Goal: Task Accomplishment & Management: Manage account settings

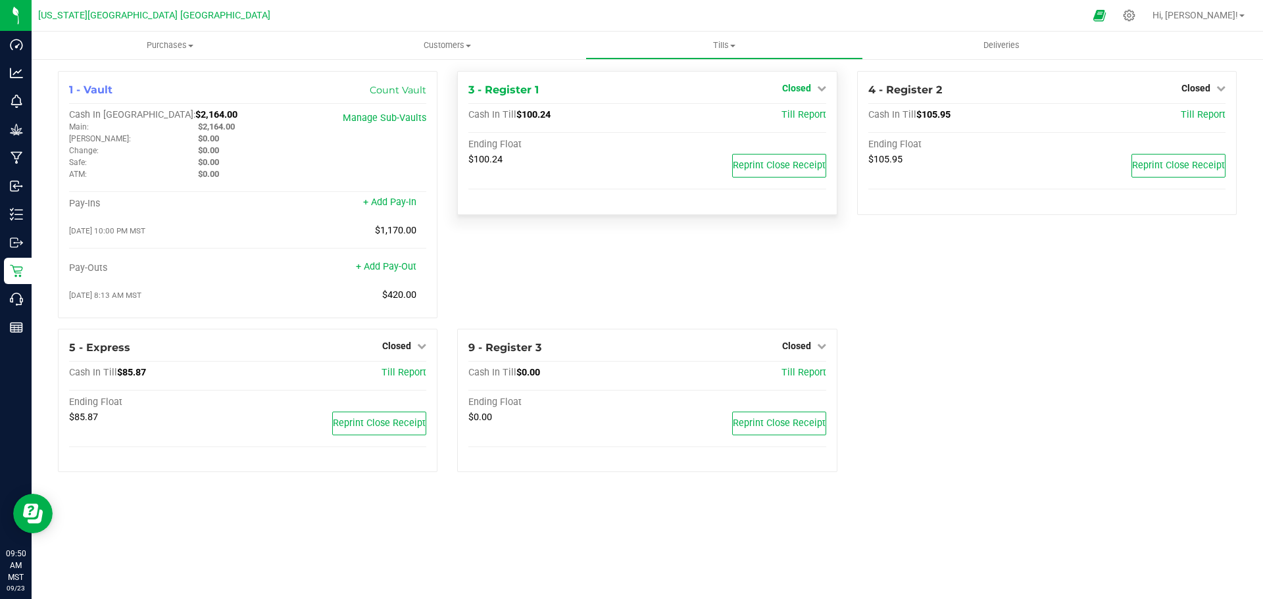
click at [821, 87] on icon at bounding box center [821, 88] width 9 height 9
click at [803, 115] on link "Open Till" at bounding box center [796, 116] width 35 height 11
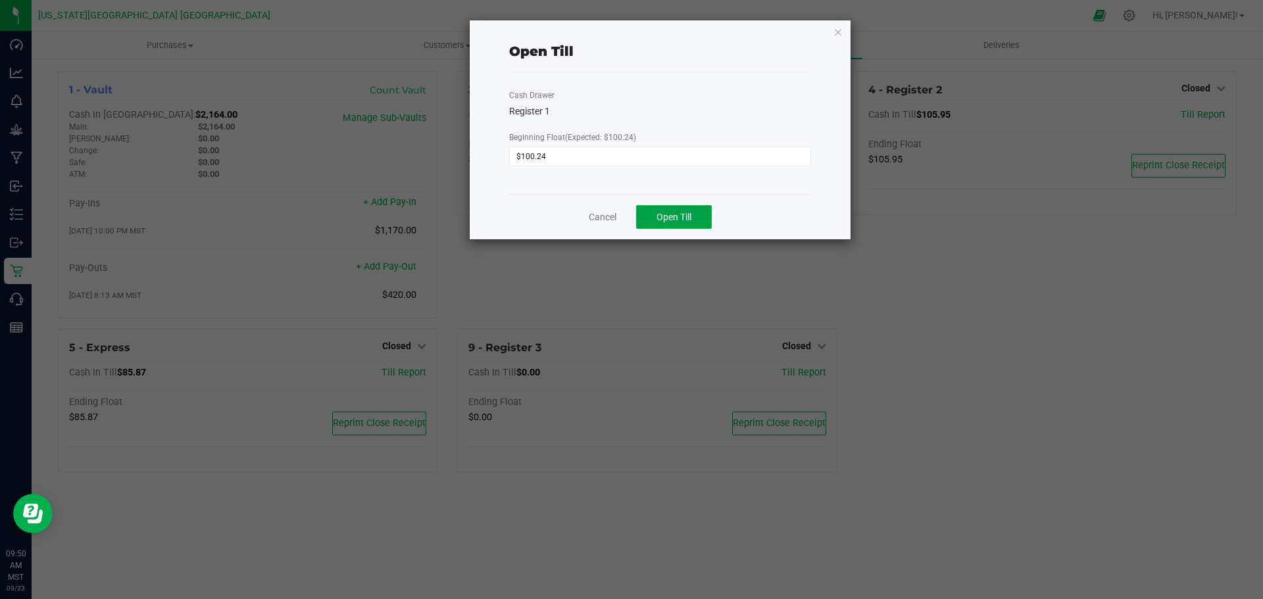
click at [678, 218] on span "Open Till" at bounding box center [674, 217] width 35 height 11
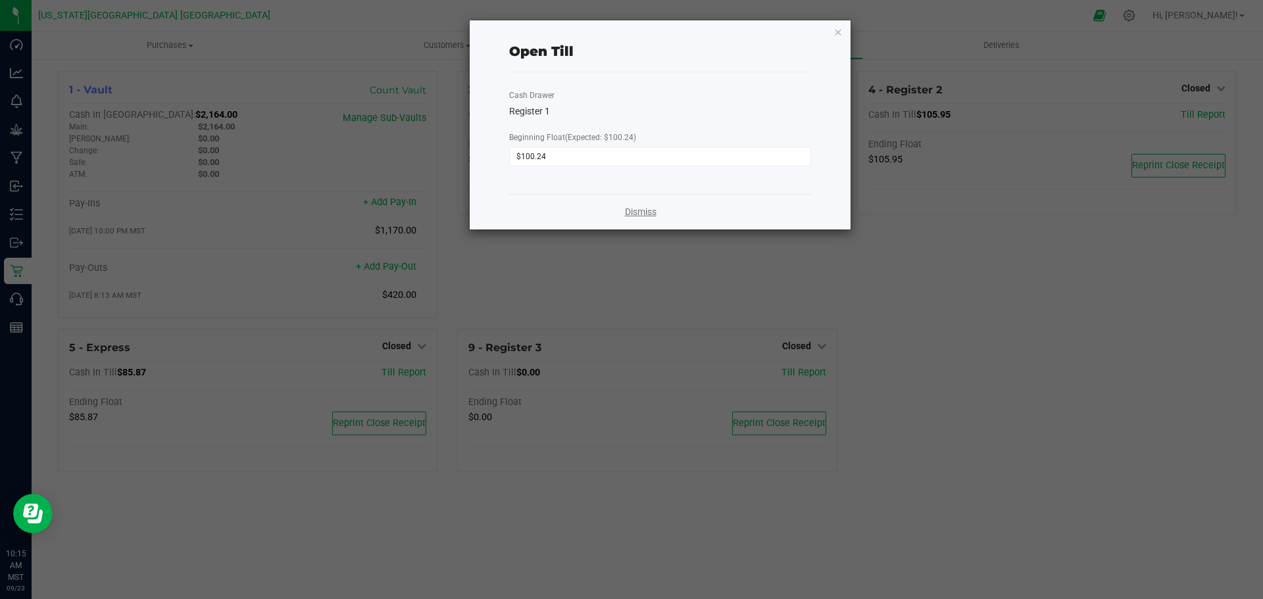
click at [642, 214] on link "Dismiss" at bounding box center [641, 212] width 32 height 14
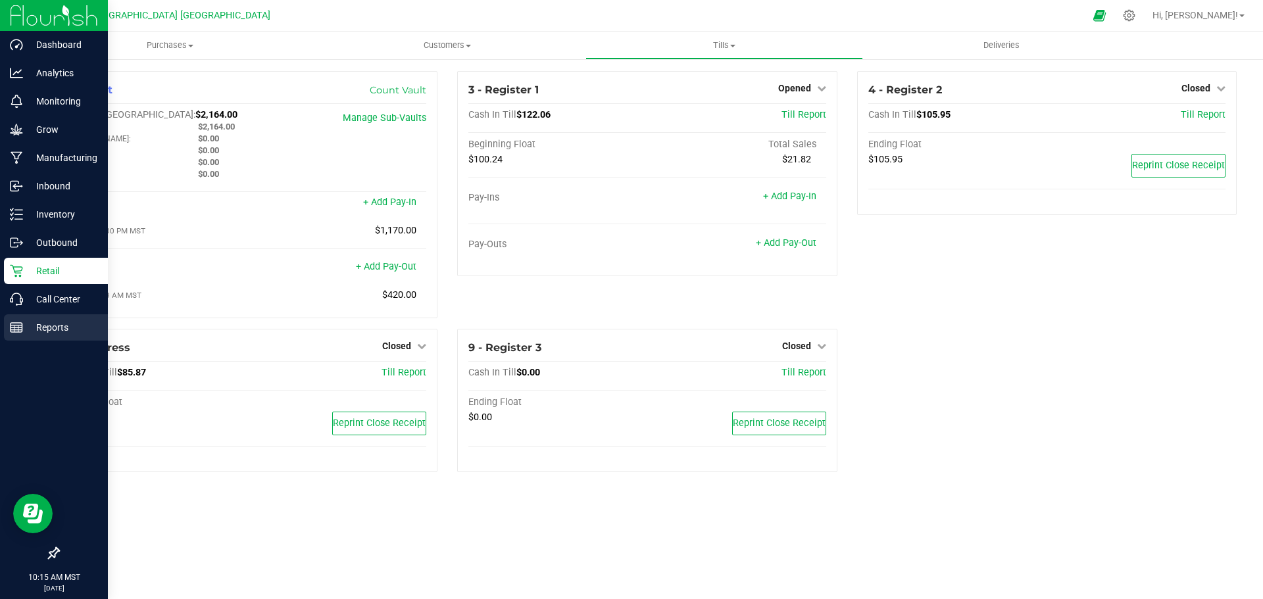
click at [43, 326] on p "Reports" at bounding box center [62, 328] width 79 height 16
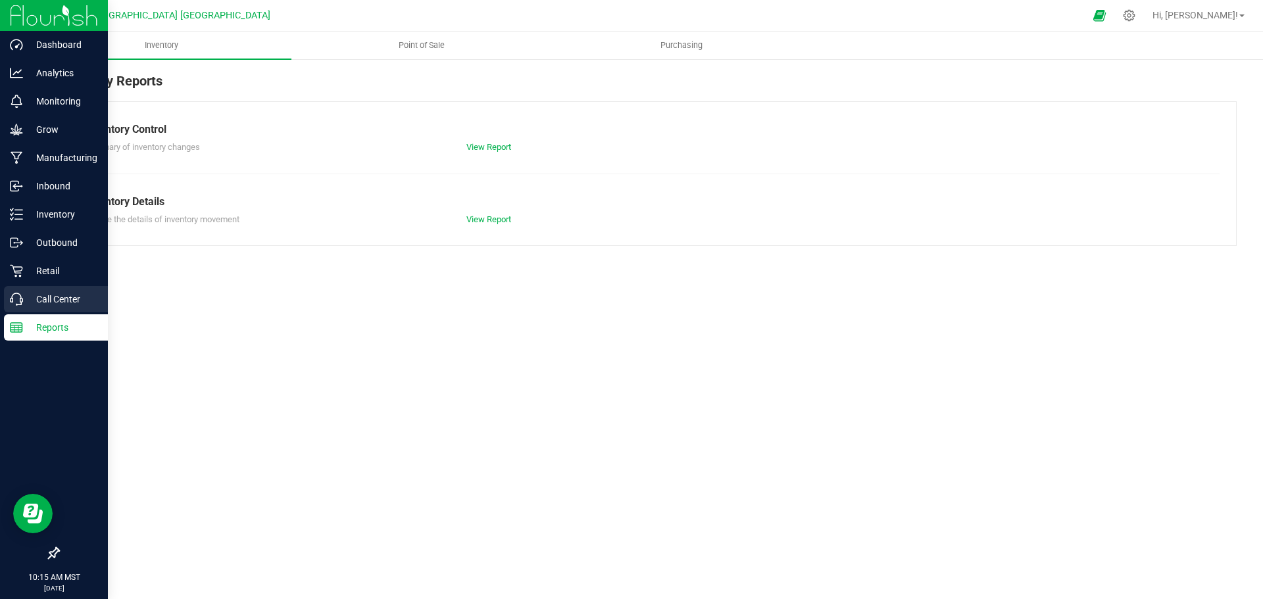
click at [58, 294] on p "Call Center" at bounding box center [62, 300] width 79 height 16
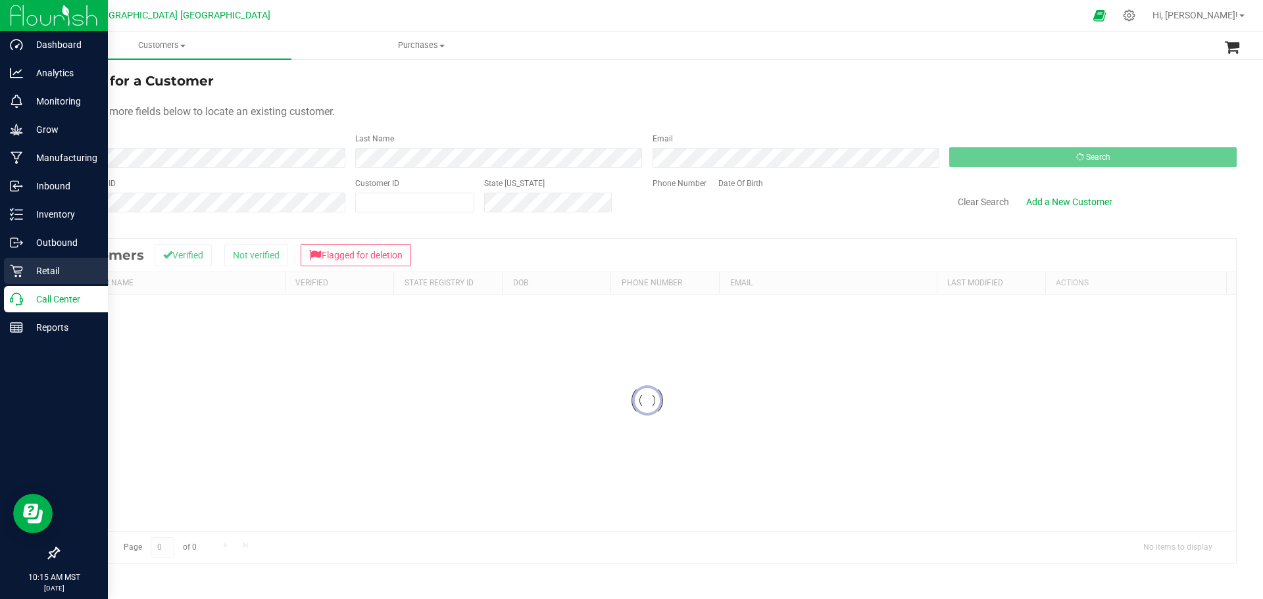
click at [63, 267] on p "Retail" at bounding box center [62, 271] width 79 height 16
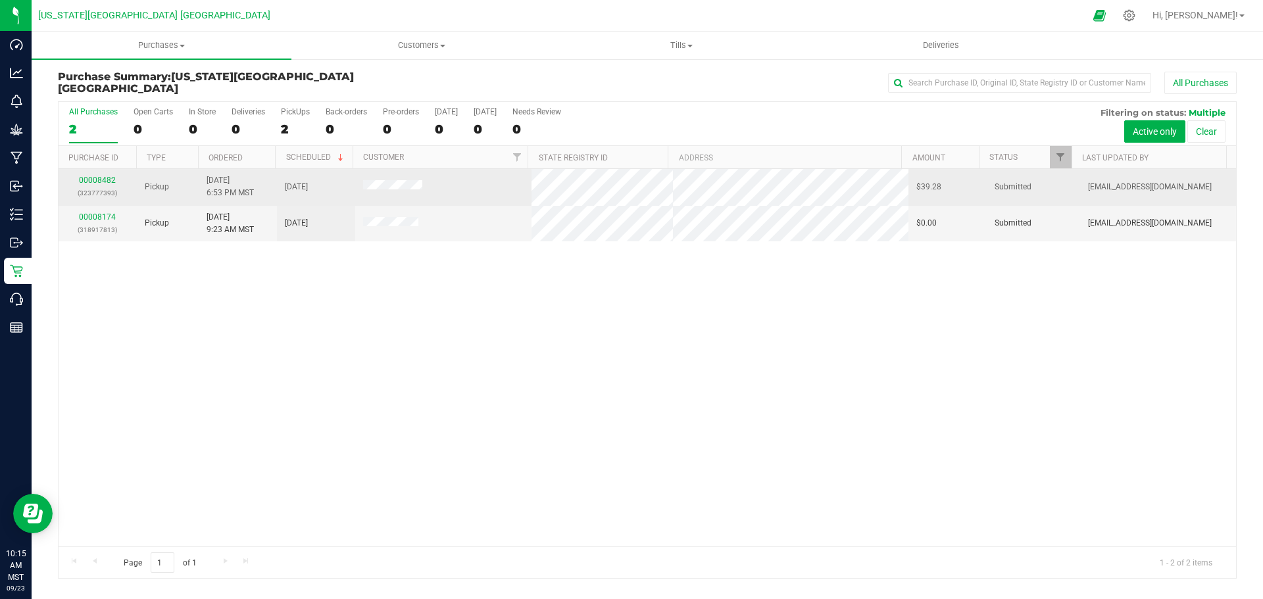
click at [419, 191] on span at bounding box center [393, 186] width 60 height 13
click at [417, 189] on span at bounding box center [393, 186] width 60 height 13
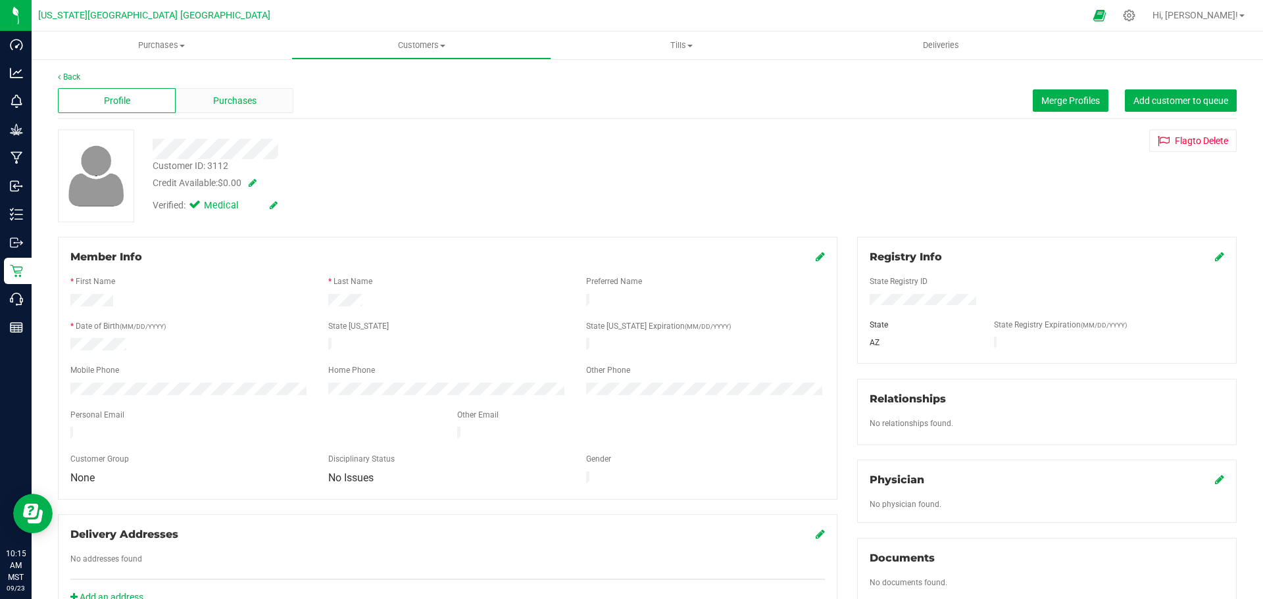
click at [203, 93] on div "Purchases" at bounding box center [235, 100] width 118 height 25
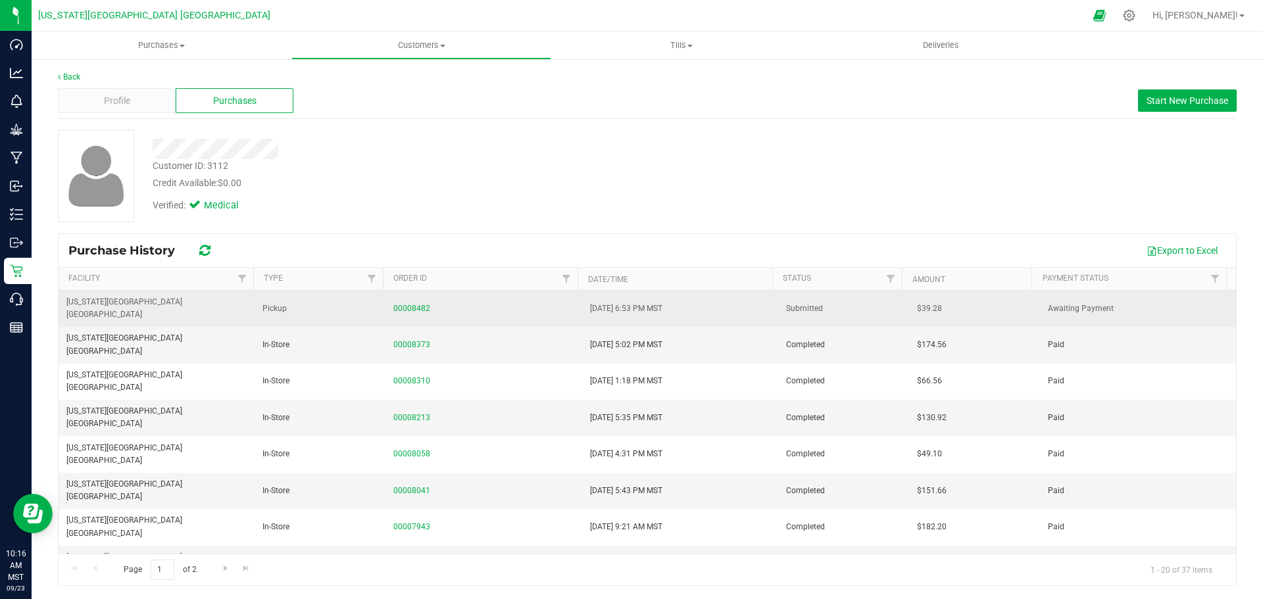
click at [393, 312] on td "00008482" at bounding box center [484, 309] width 196 height 36
click at [405, 304] on link "00008482" at bounding box center [412, 308] width 37 height 9
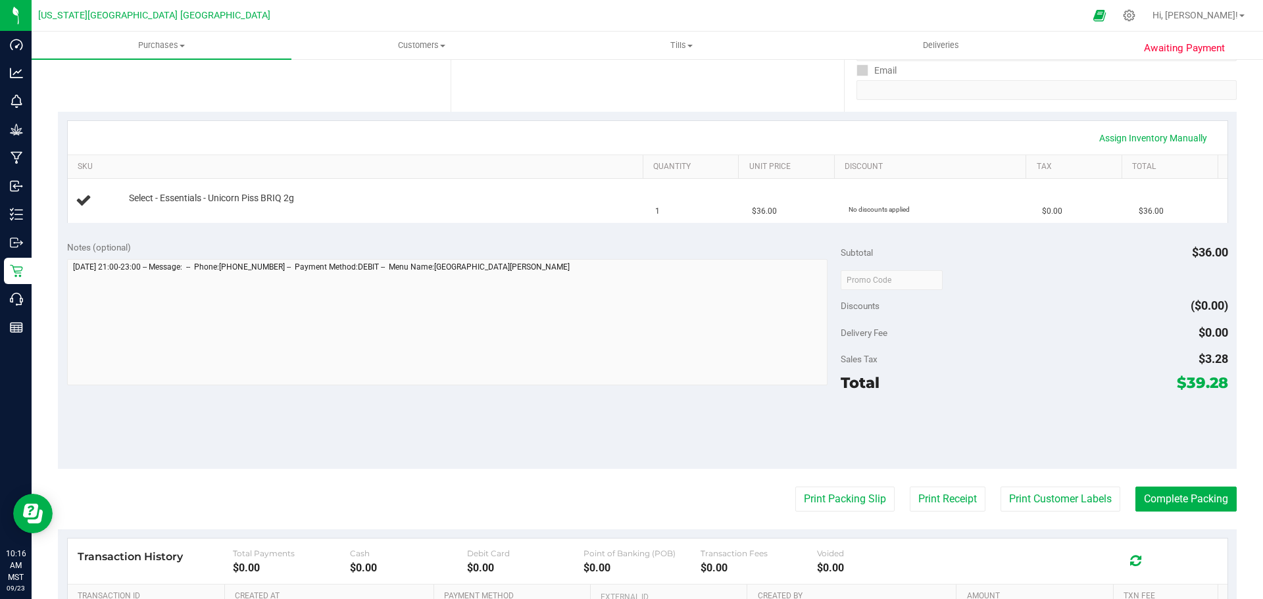
scroll to position [263, 0]
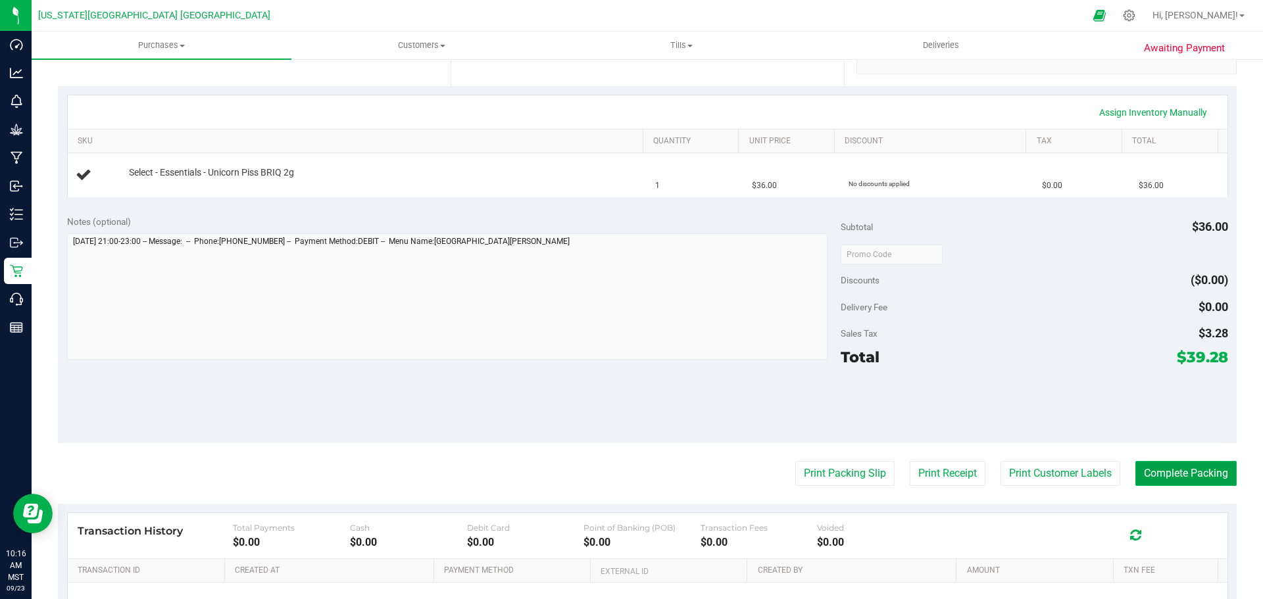
click at [1182, 474] on button "Complete Packing" at bounding box center [1186, 473] width 101 height 25
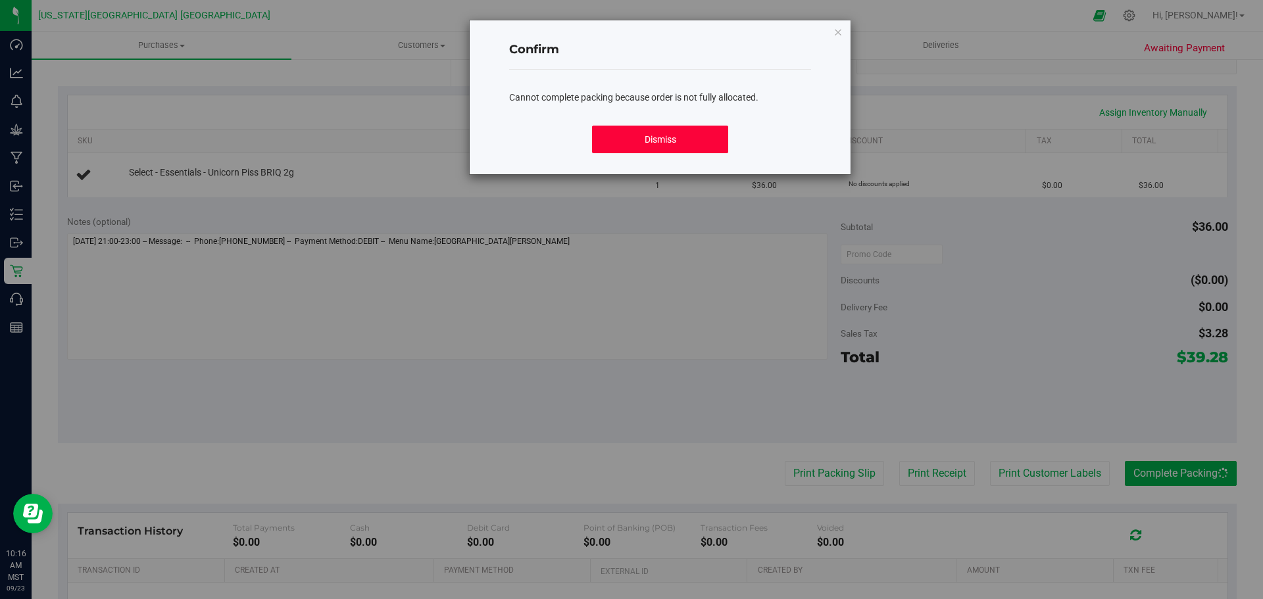
click at [664, 130] on button "Dismiss" at bounding box center [660, 140] width 136 height 28
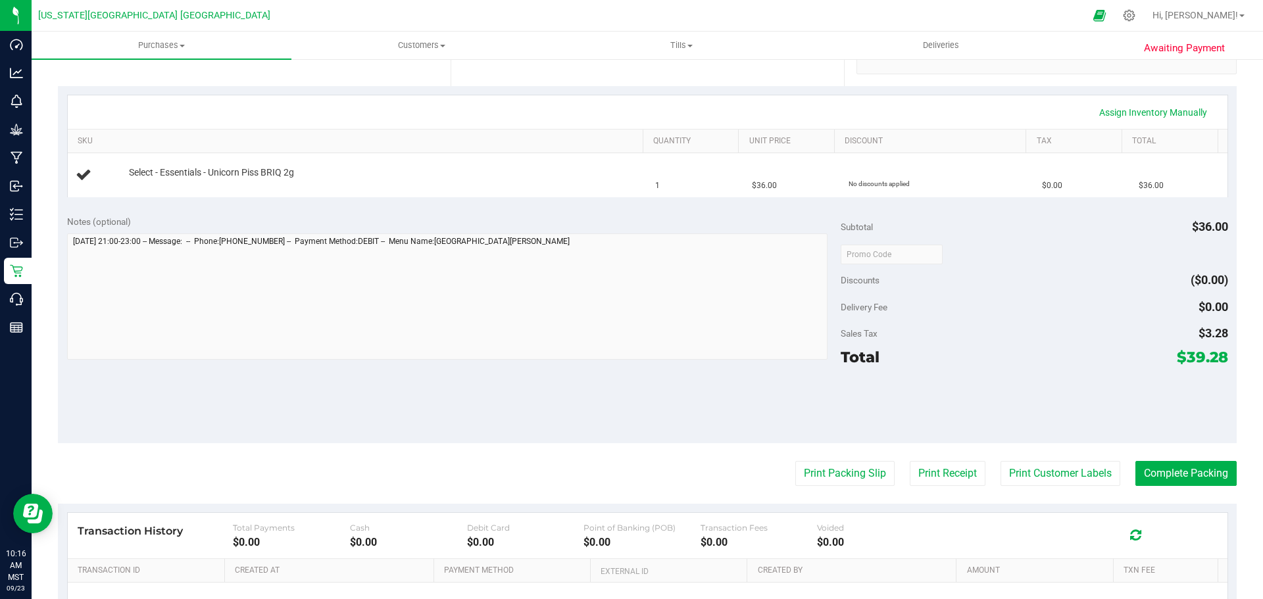
click at [1041, 279] on div "Discounts ($0.00)" at bounding box center [1034, 280] width 387 height 24
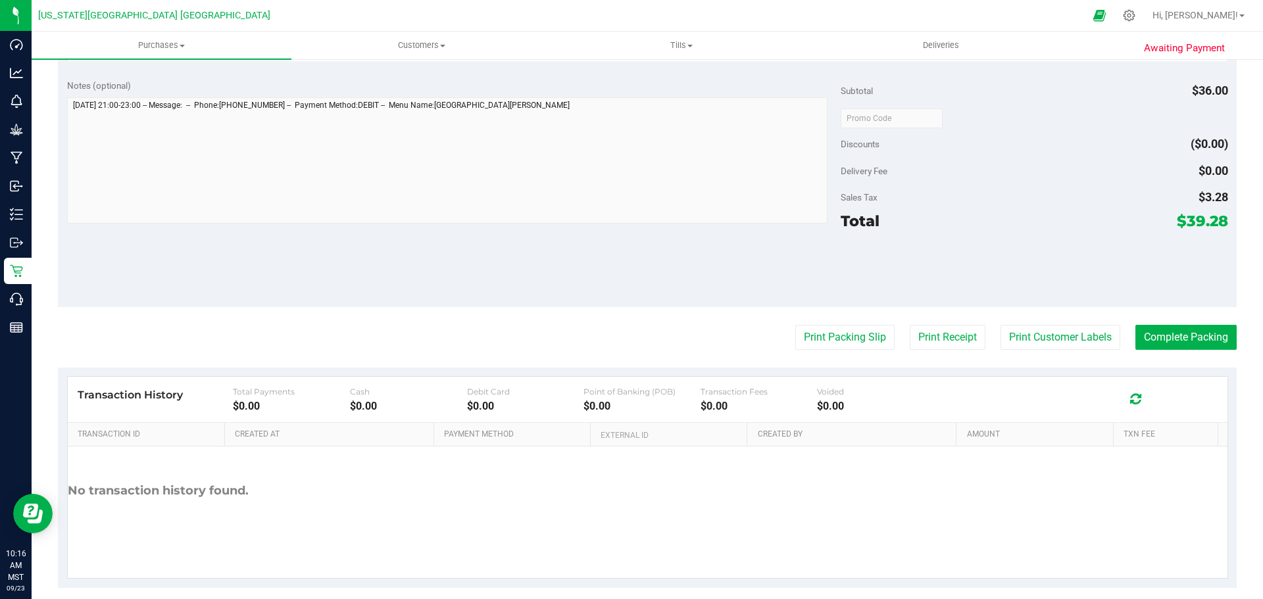
scroll to position [415, 0]
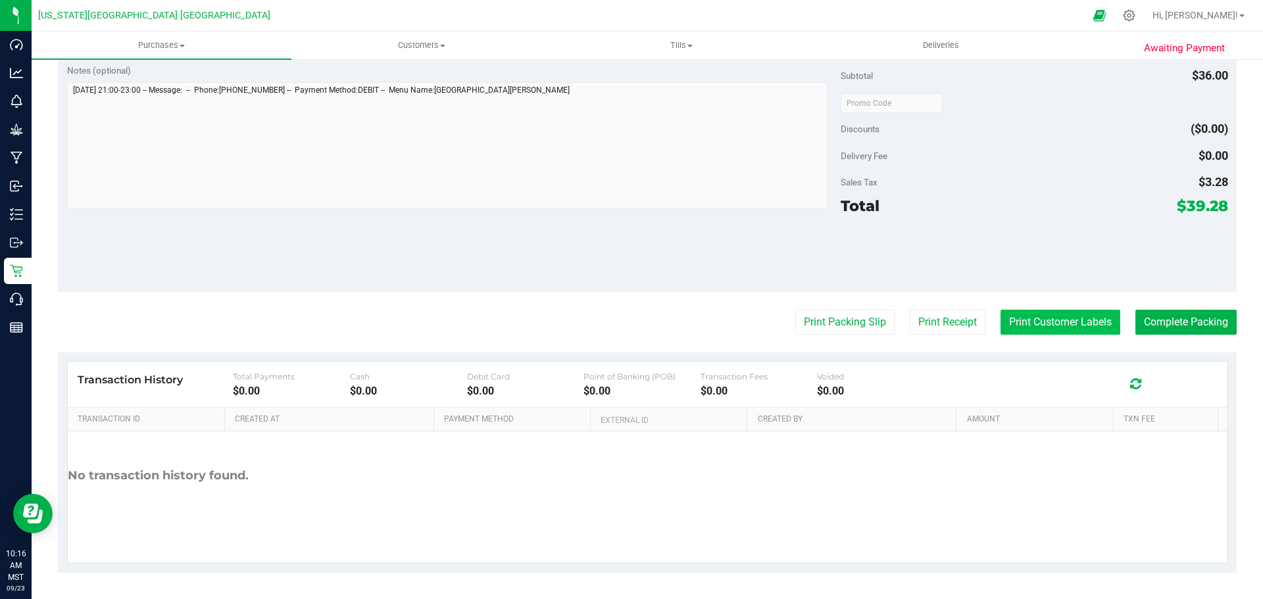
click at [1025, 322] on button "Print Customer Labels" at bounding box center [1061, 322] width 120 height 25
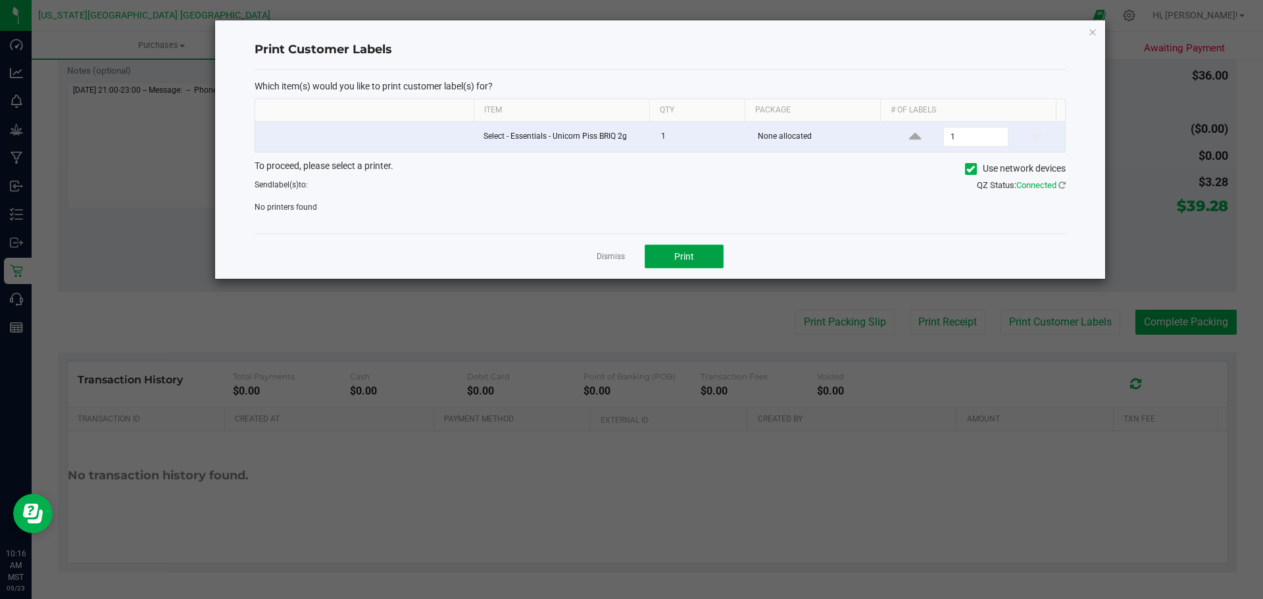
click at [707, 259] on button "Print" at bounding box center [684, 257] width 79 height 24
drag, startPoint x: 1100, startPoint y: 36, endPoint x: 1095, endPoint y: 30, distance: 8.4
click at [1096, 31] on div "Print Customer Labels Which item(s) would you like to print customer label(s) f…" at bounding box center [660, 149] width 890 height 259
click at [1094, 30] on icon "button" at bounding box center [1092, 32] width 9 height 16
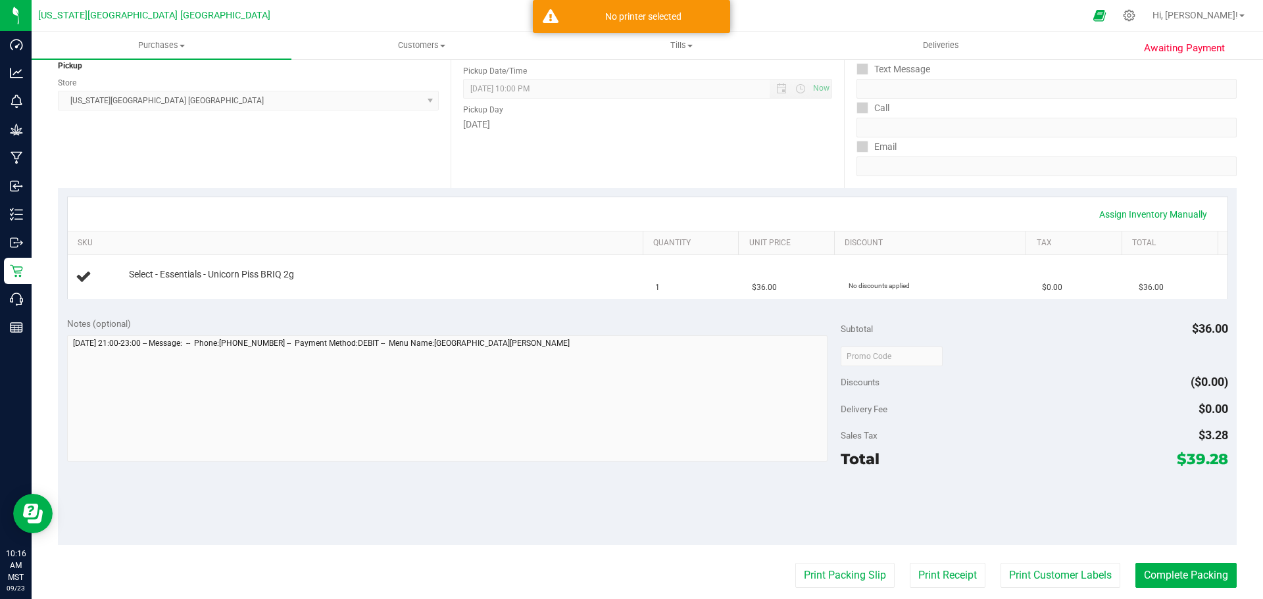
scroll to position [151, 0]
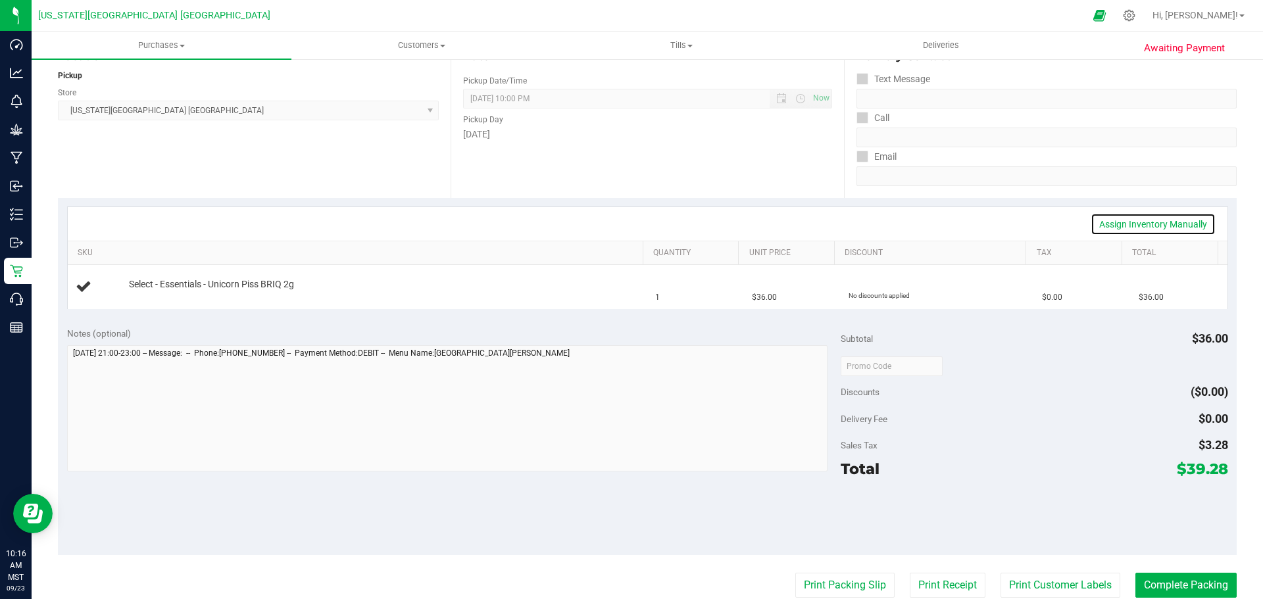
click at [1148, 229] on link "Assign Inventory Manually" at bounding box center [1153, 224] width 125 height 22
drag, startPoint x: 1148, startPoint y: 228, endPoint x: 1069, endPoint y: 229, distance: 78.3
click at [1111, 229] on div "Save & Exit" at bounding box center [648, 224] width 1136 height 22
click at [161, 288] on div "Add Package" at bounding box center [383, 294] width 508 height 13
click at [160, 288] on div "Add Package" at bounding box center [383, 294] width 508 height 13
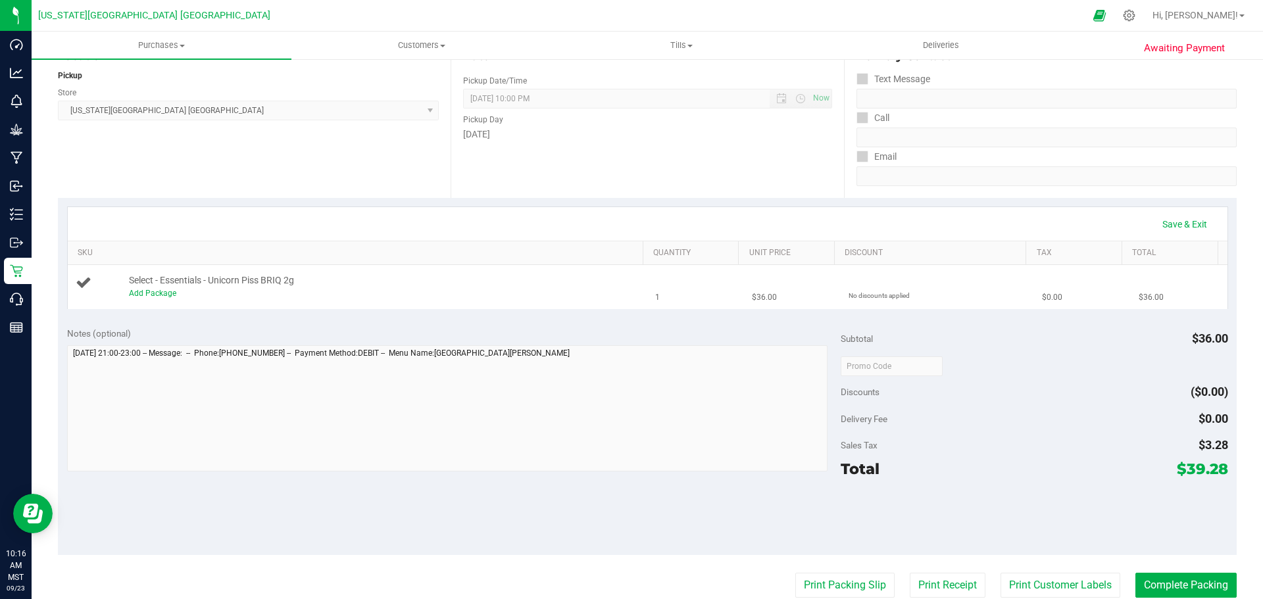
click at [160, 288] on div "Add Package" at bounding box center [383, 294] width 508 height 13
click at [153, 293] on link "Add Package" at bounding box center [152, 293] width 47 height 9
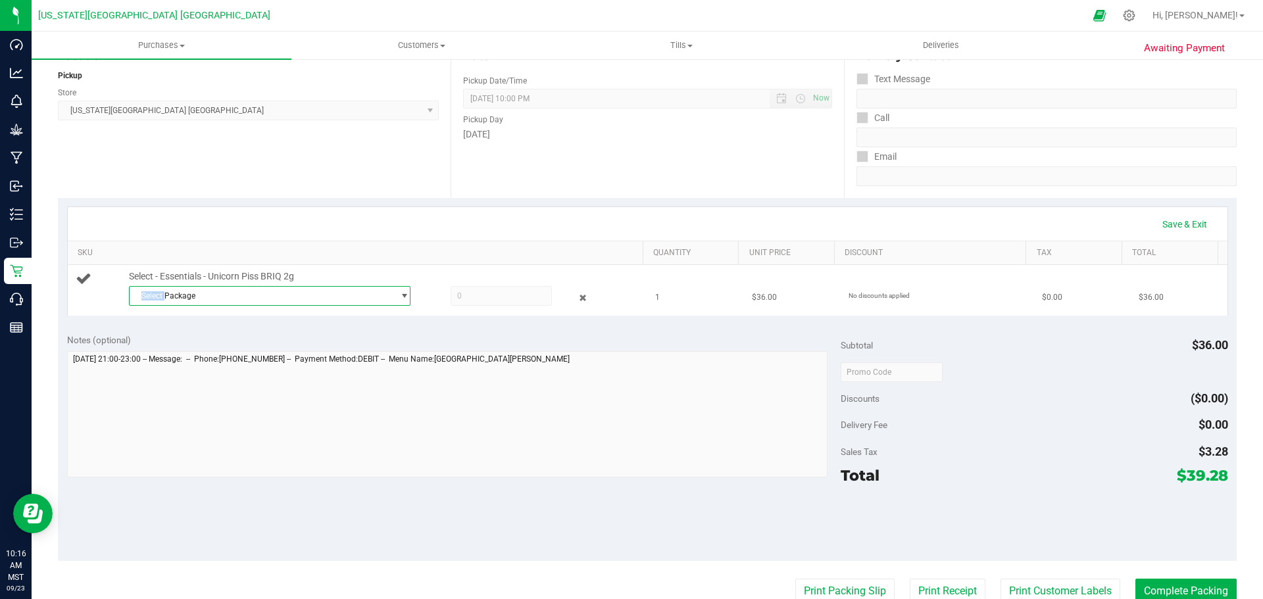
click at [153, 293] on span "Select Package" at bounding box center [262, 296] width 264 height 18
click at [257, 340] on div "Select Package AZAWCRT-20240814-013 ( CAZ2408G-UCP-B ) No data found." at bounding box center [266, 334] width 276 height 57
click at [259, 350] on span "( CAZ2408G-UCP-B )" at bounding box center [266, 350] width 72 height 9
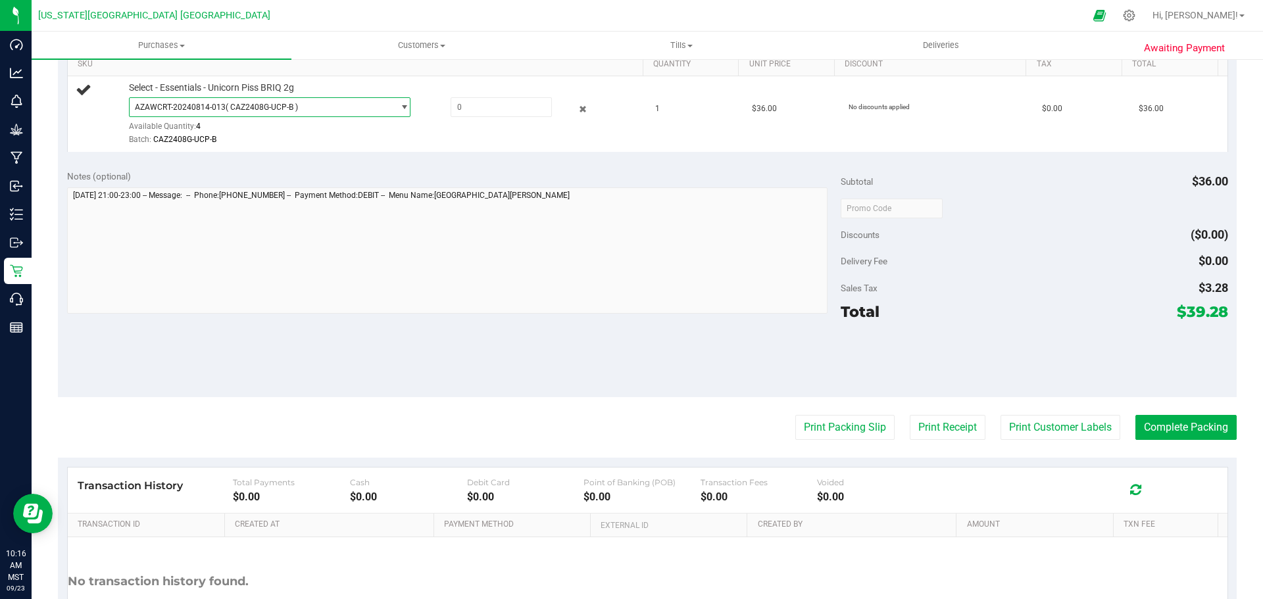
scroll to position [349, 0]
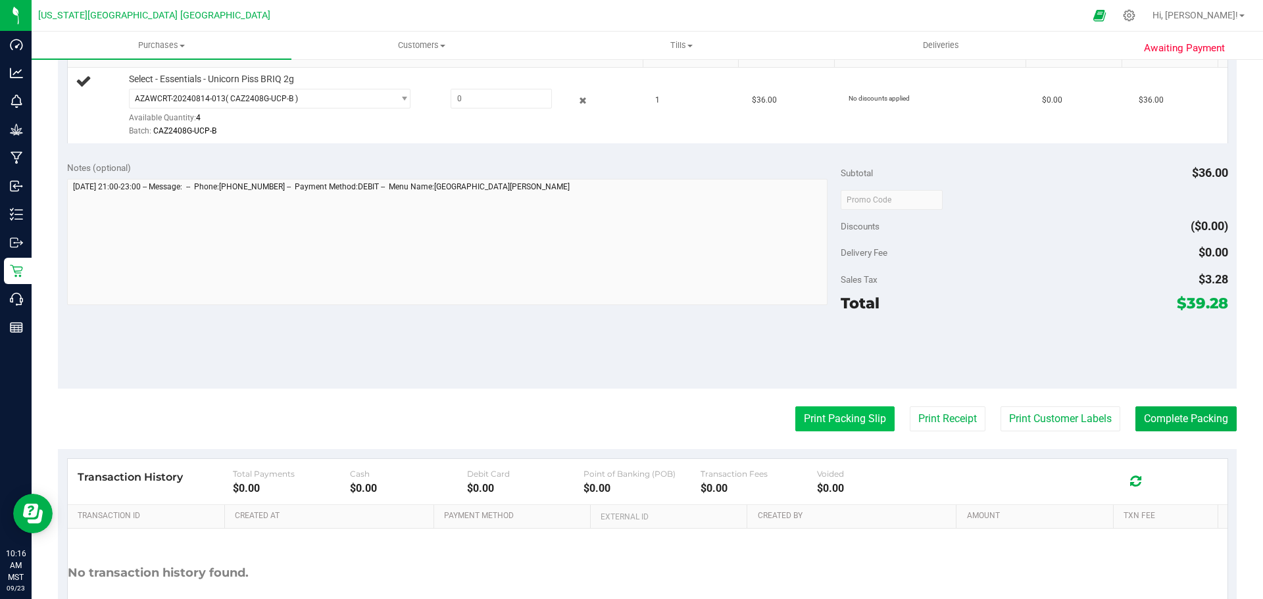
click at [874, 418] on button "Print Packing Slip" at bounding box center [845, 419] width 99 height 25
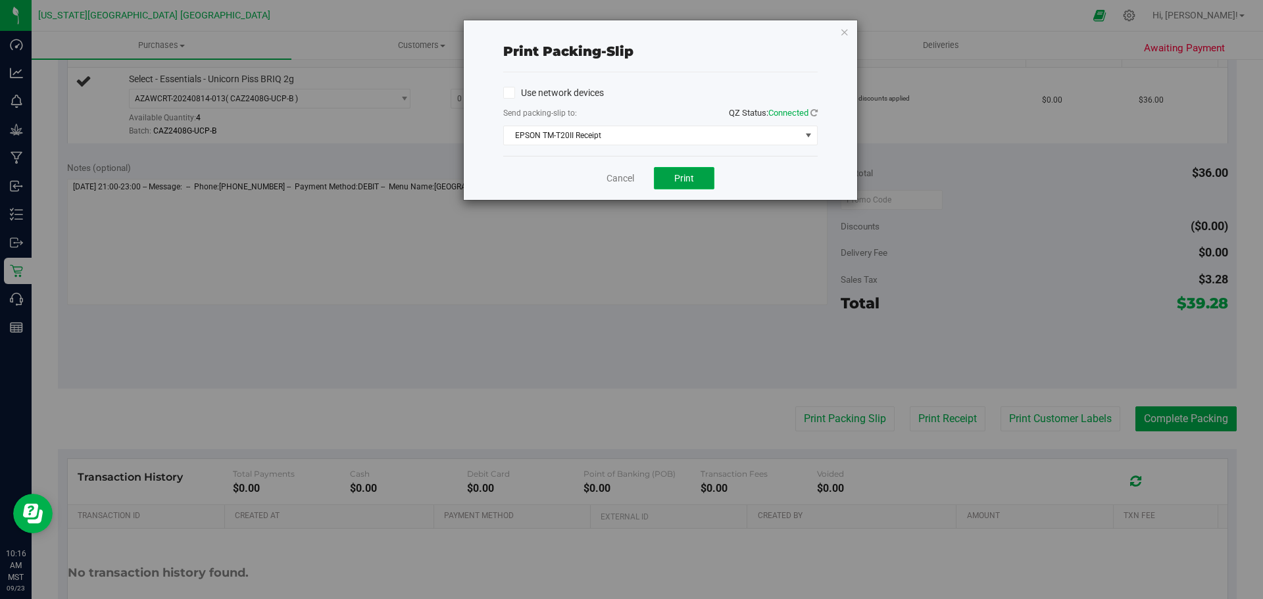
click at [690, 174] on span "Print" at bounding box center [685, 178] width 20 height 11
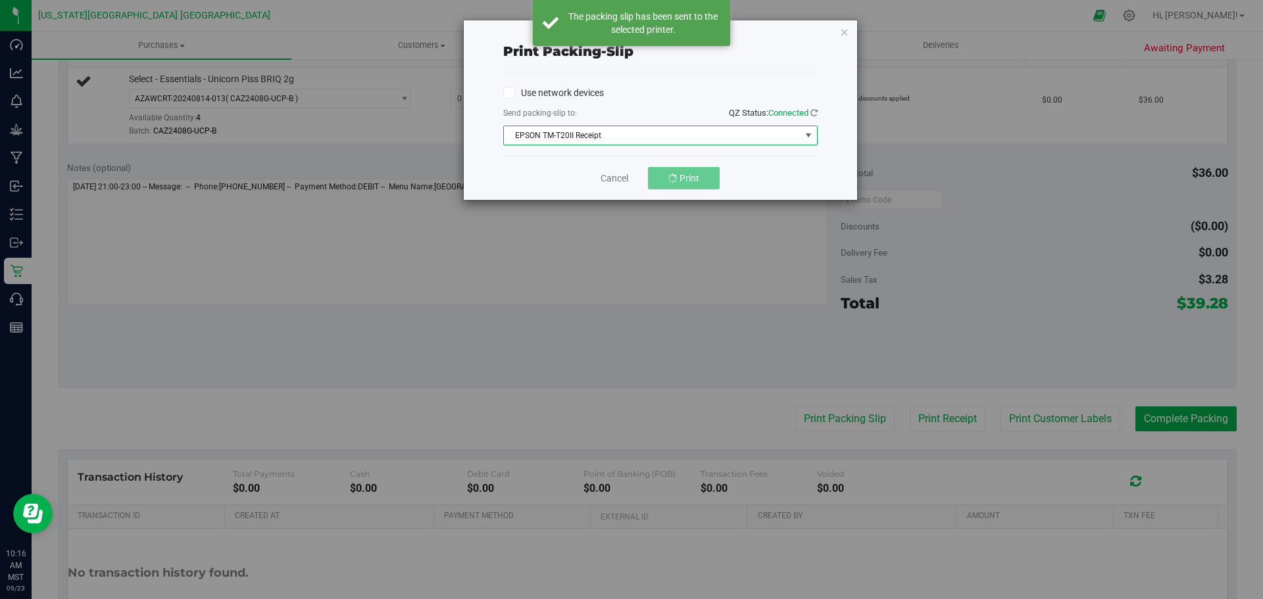
click at [678, 132] on span "EPSON TM-T20II Receipt" at bounding box center [652, 135] width 297 height 18
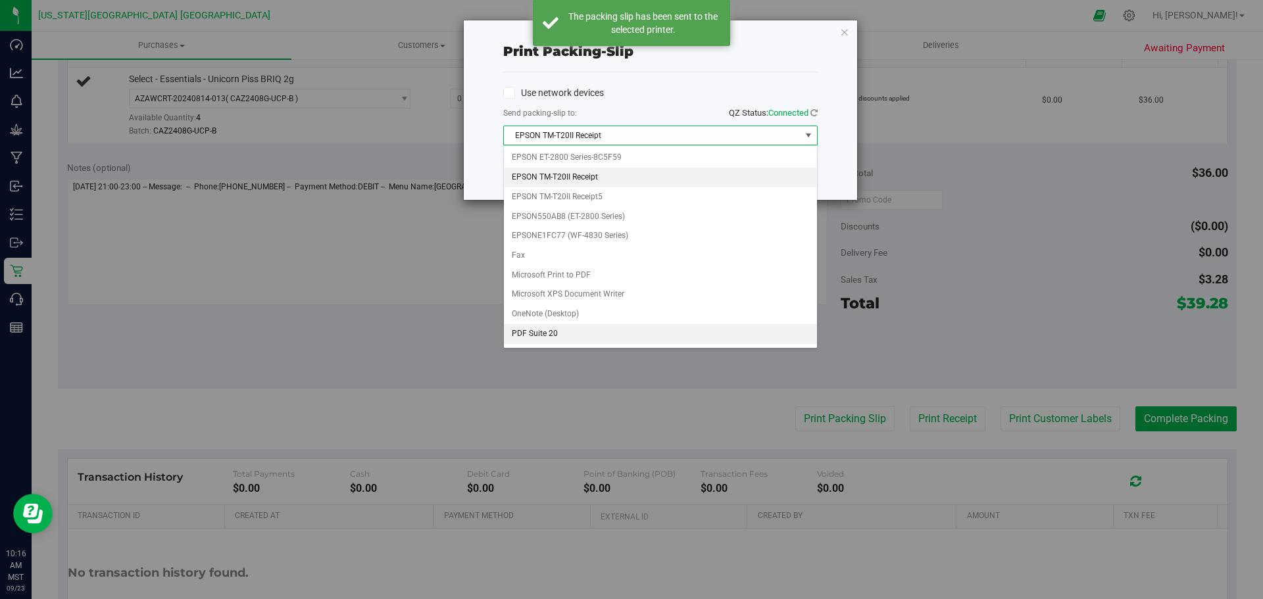
scroll to position [18, 0]
click at [626, 332] on li "ZDesigner ZD410-203dpi ZPL (Copy 1)" at bounding box center [660, 336] width 313 height 20
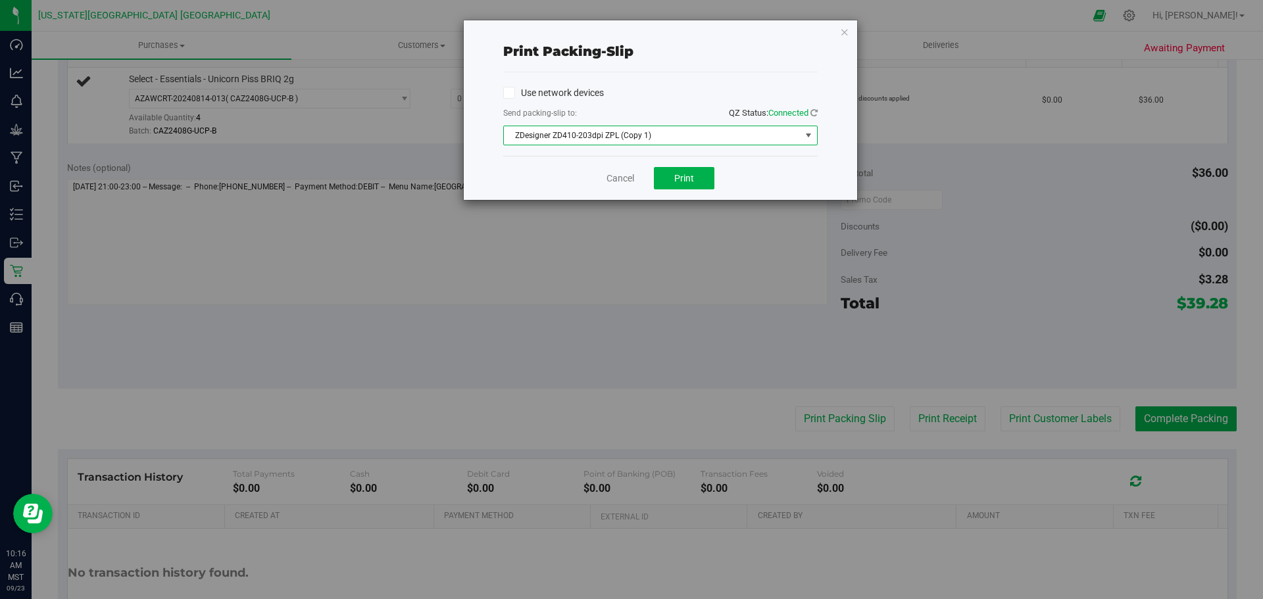
click at [675, 161] on div "Cancel Print" at bounding box center [660, 178] width 315 height 44
click at [677, 177] on span "Print" at bounding box center [685, 178] width 20 height 11
click at [628, 176] on link "Cancel" at bounding box center [621, 179] width 28 height 14
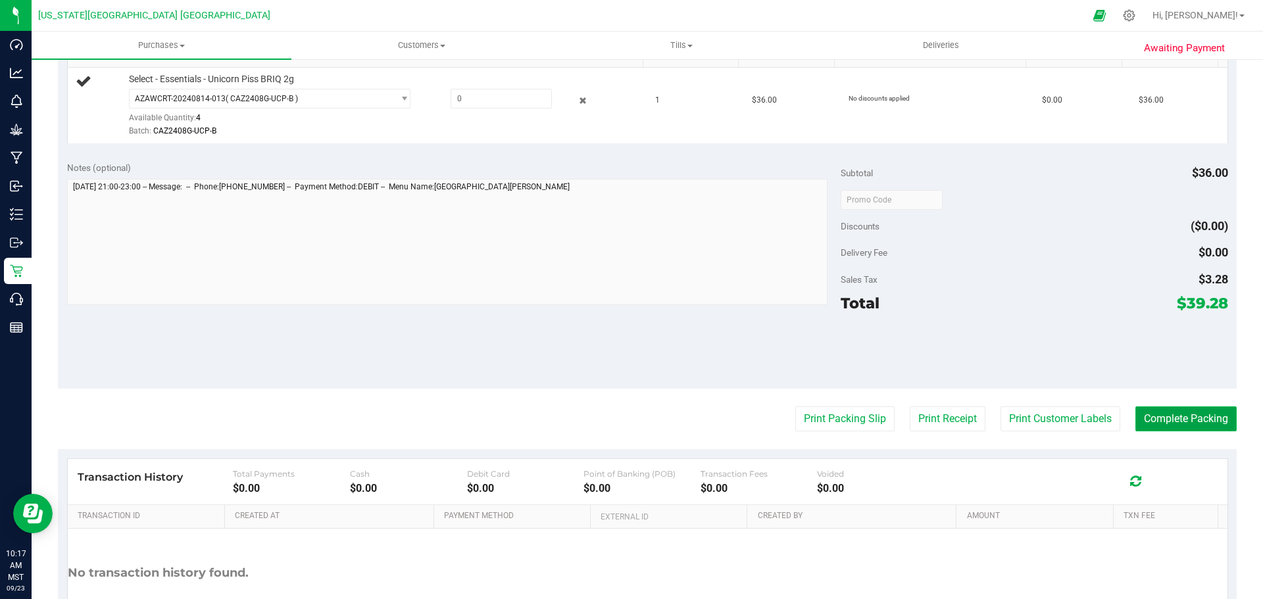
click at [1167, 413] on button "Complete Packing" at bounding box center [1186, 419] width 101 height 25
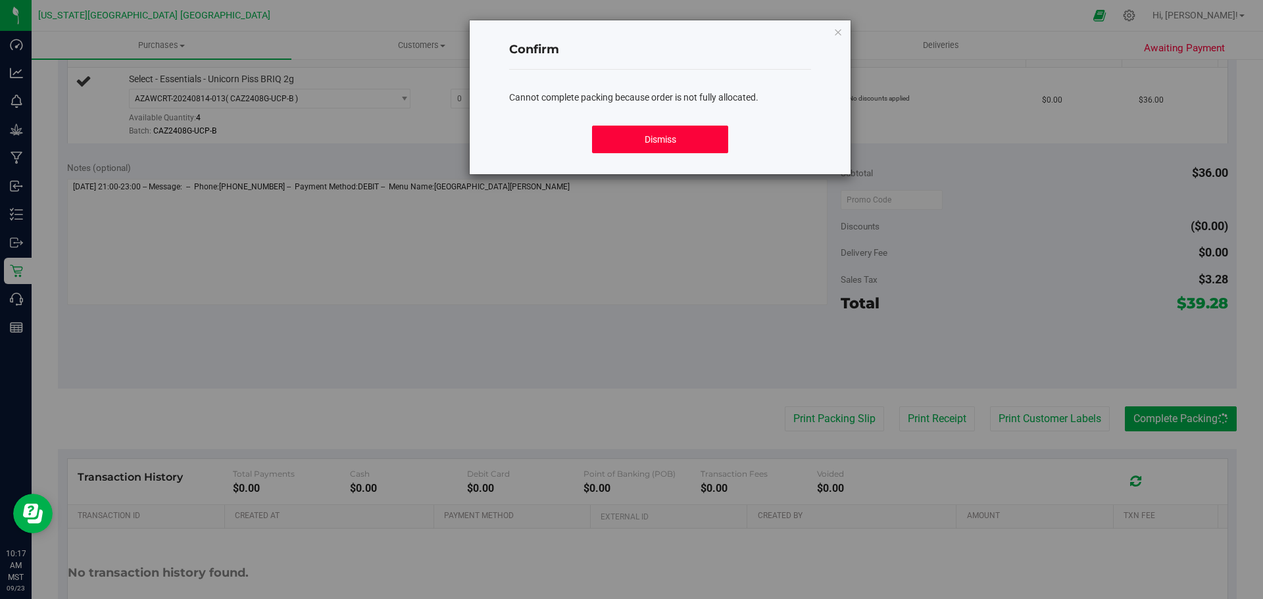
click at [692, 144] on button "Dismiss" at bounding box center [660, 140] width 136 height 28
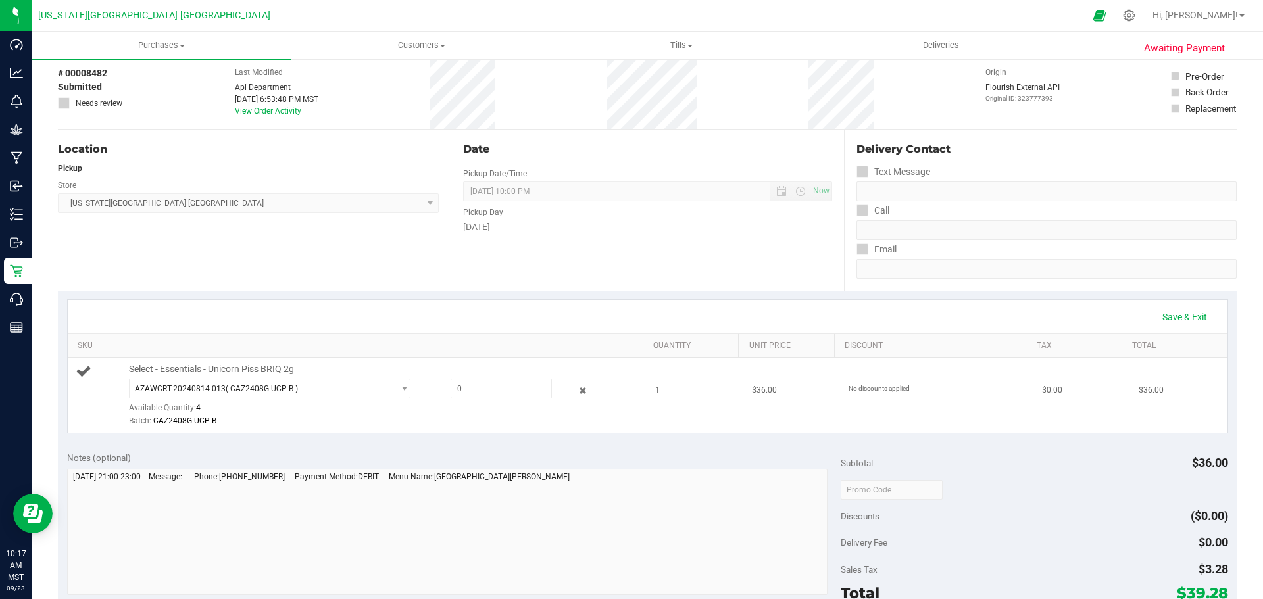
scroll to position [0, 0]
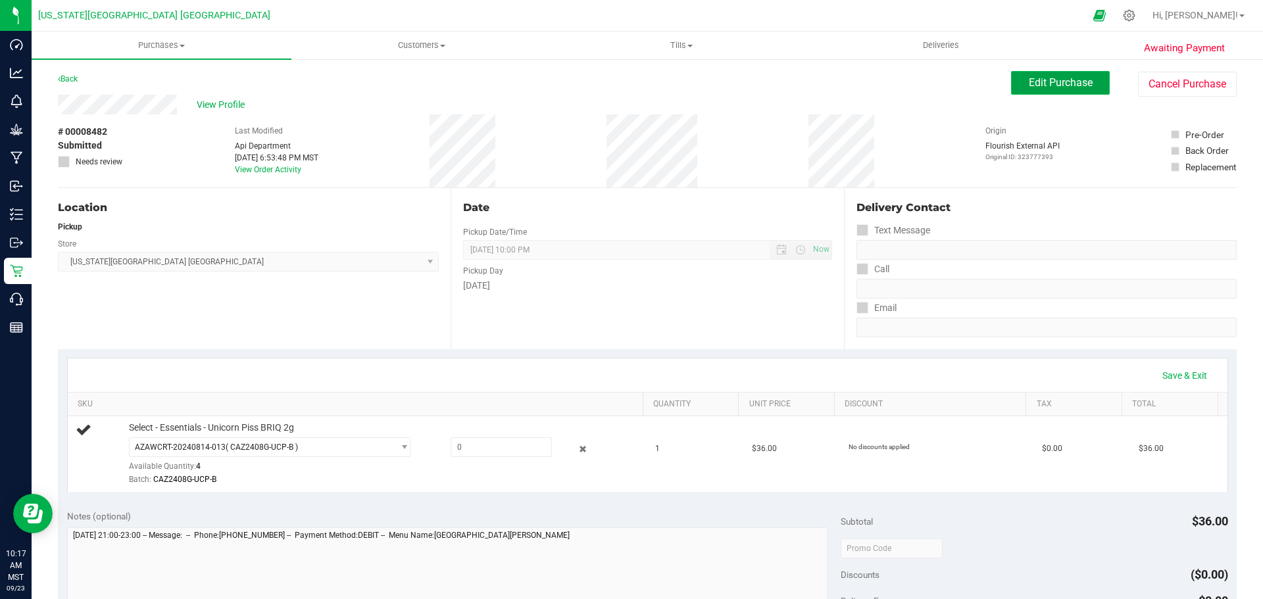
click at [1073, 89] on button "Edit Purchase" at bounding box center [1060, 83] width 99 height 24
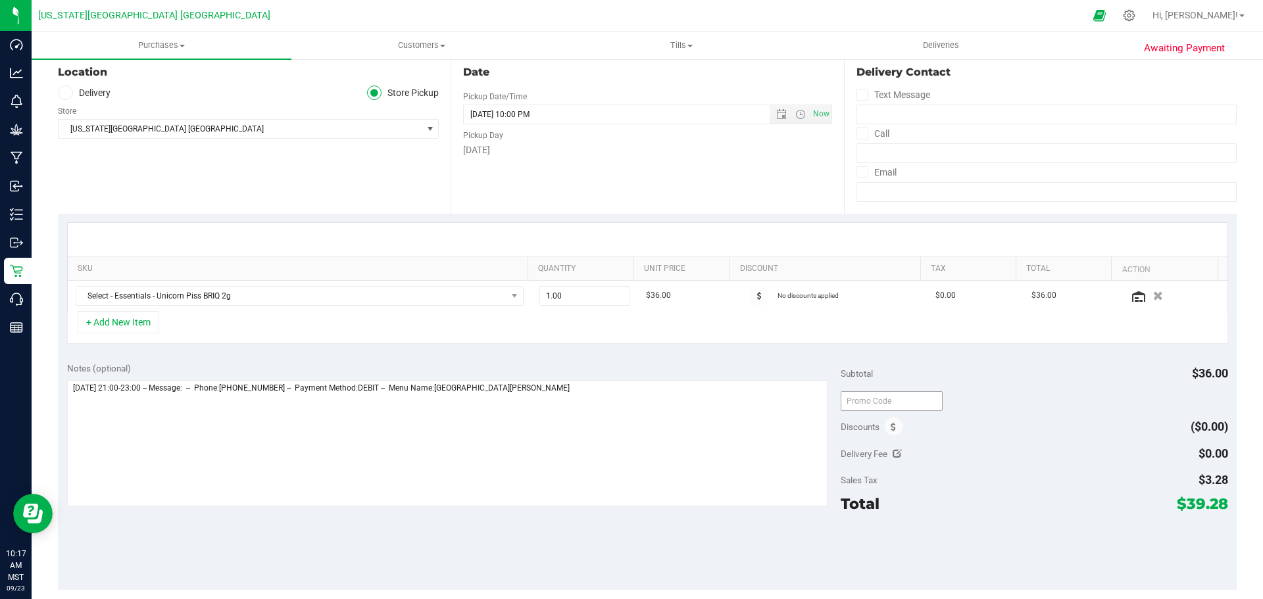
scroll to position [263, 0]
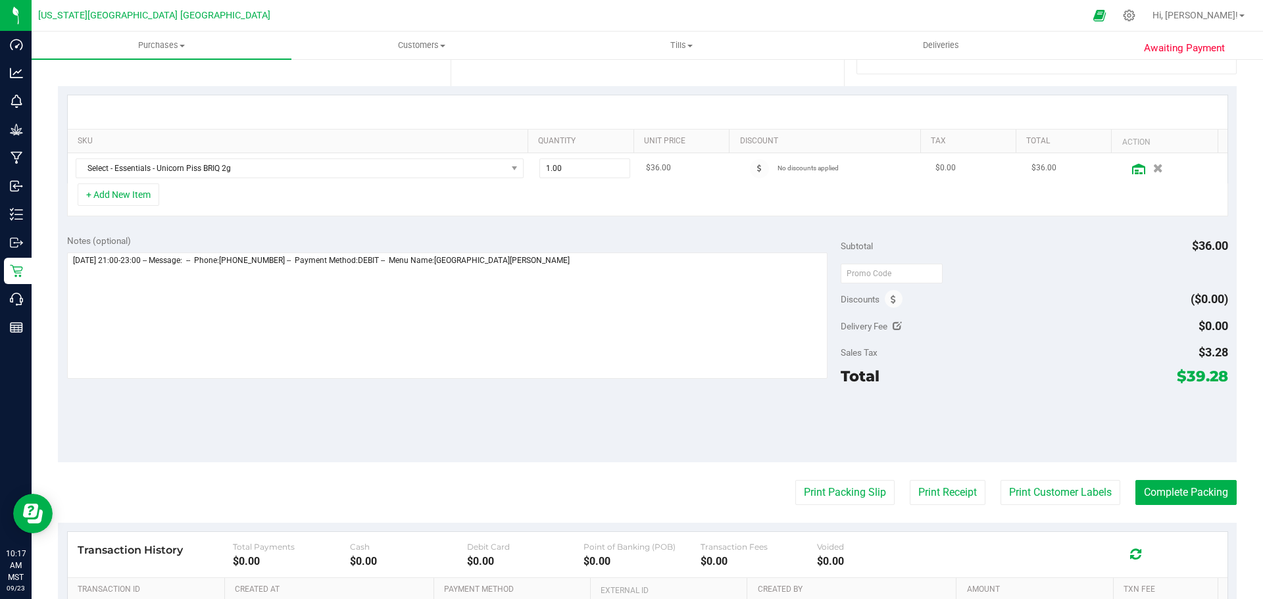
click at [1133, 167] on icon at bounding box center [1139, 169] width 13 height 11
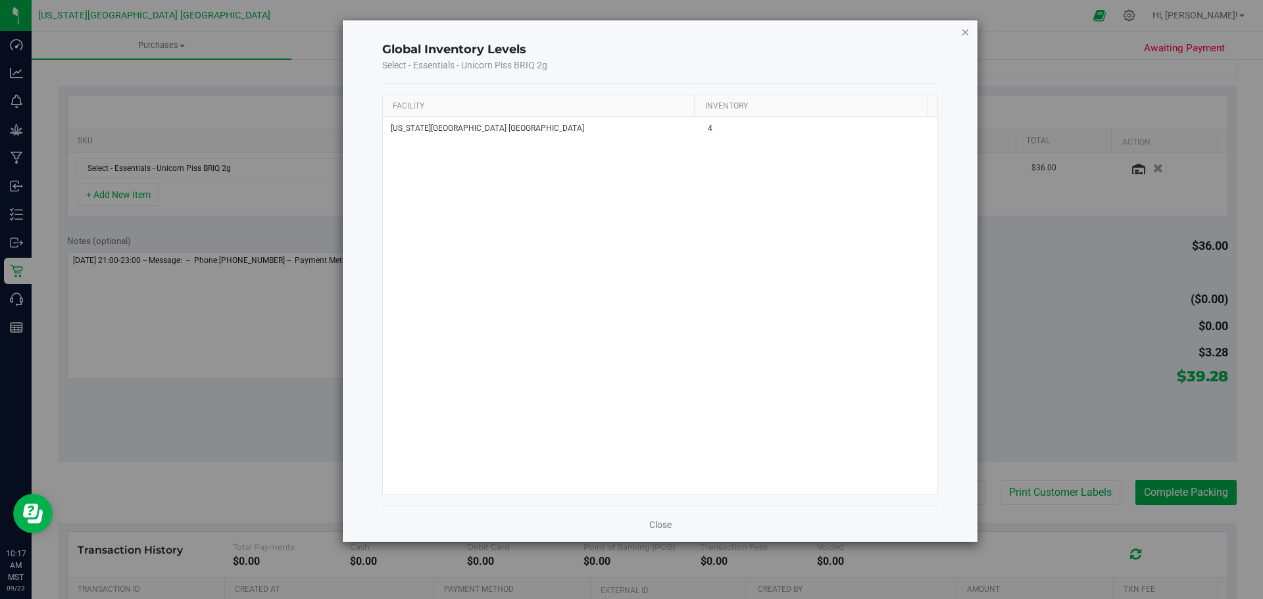
click at [969, 30] on icon "button" at bounding box center [965, 32] width 9 height 16
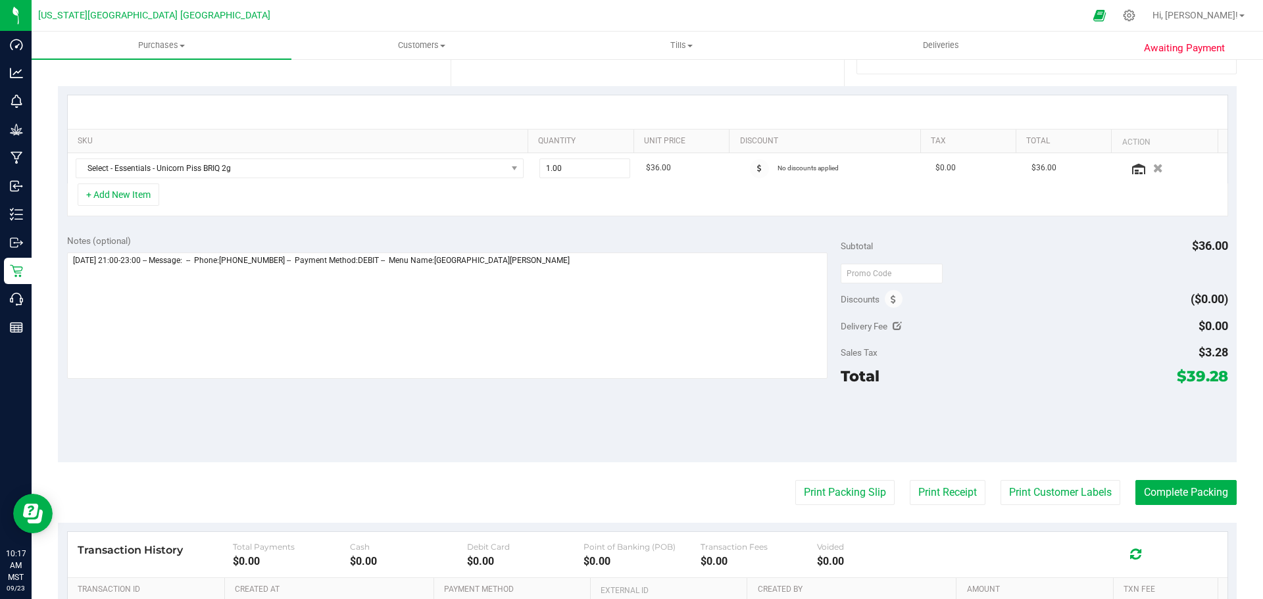
scroll to position [433, 0]
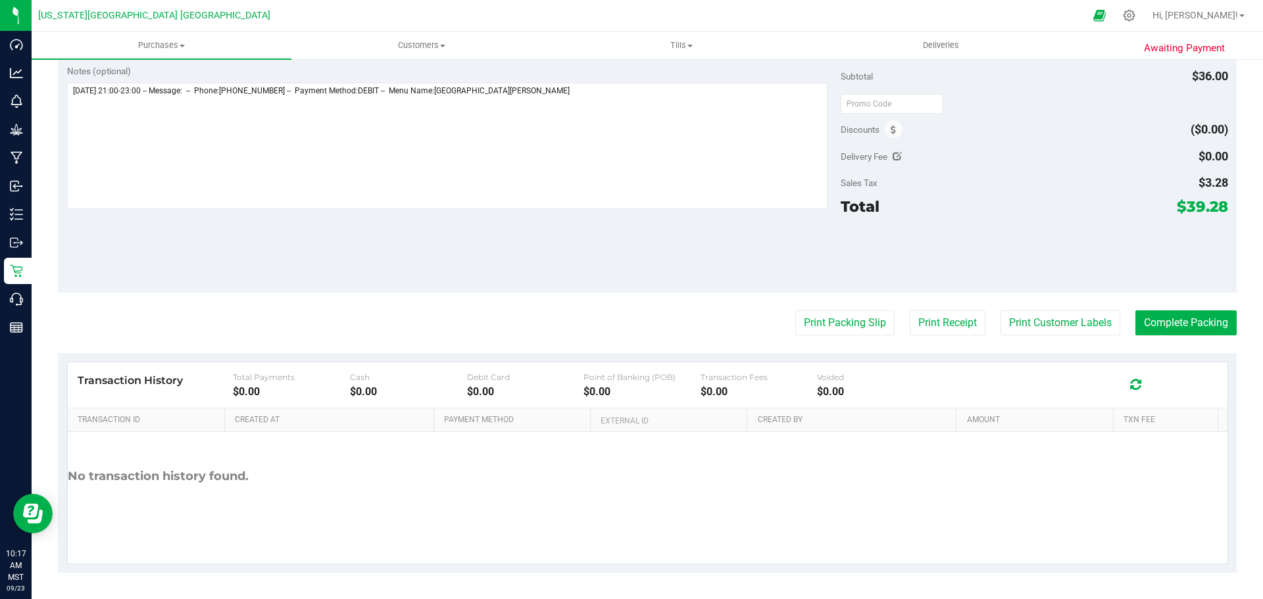
click at [1131, 384] on icon at bounding box center [1136, 384] width 11 height 13
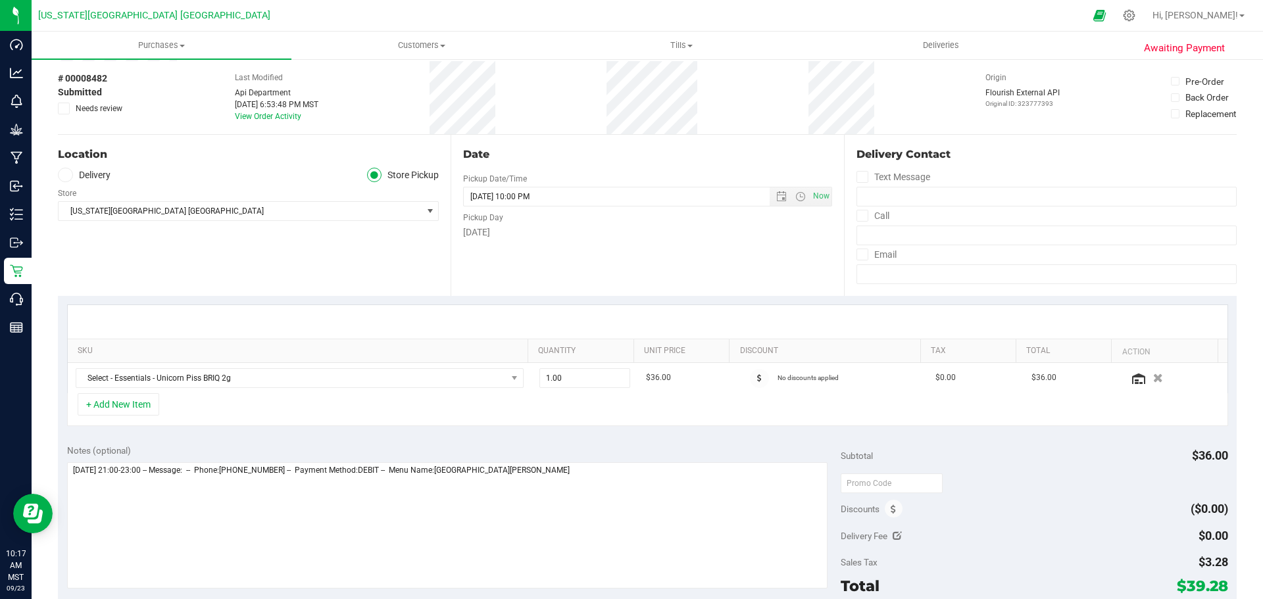
scroll to position [0, 0]
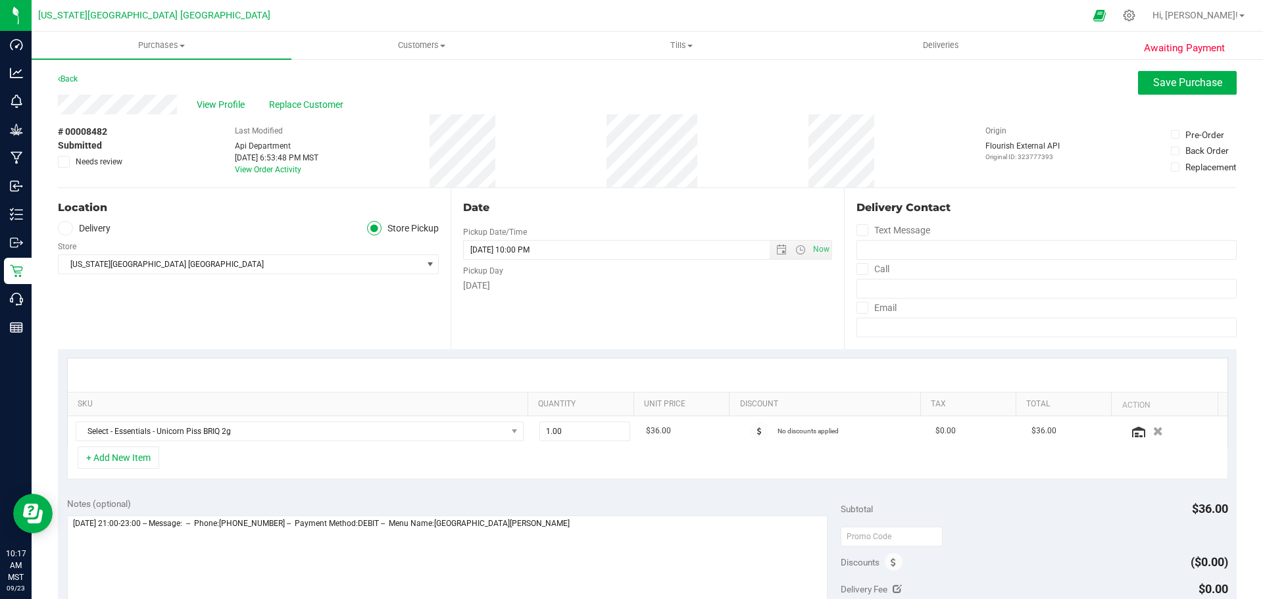
click at [367, 235] on label "Store Pickup" at bounding box center [403, 228] width 72 height 15
click at [0, 0] on input "Store Pickup" at bounding box center [0, 0] width 0 height 0
click at [370, 235] on span at bounding box center [374, 228] width 15 height 15
click at [0, 0] on input "Store Pickup" at bounding box center [0, 0] width 0 height 0
click at [1154, 88] on button "Save Purchase" at bounding box center [1187, 83] width 99 height 24
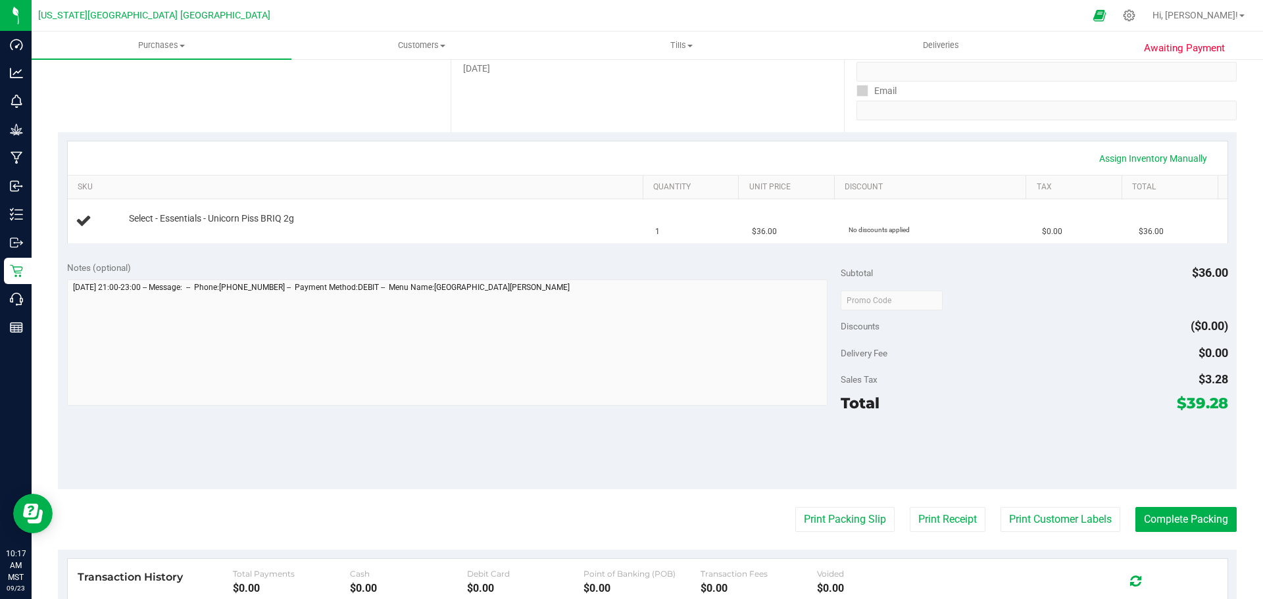
scroll to position [329, 0]
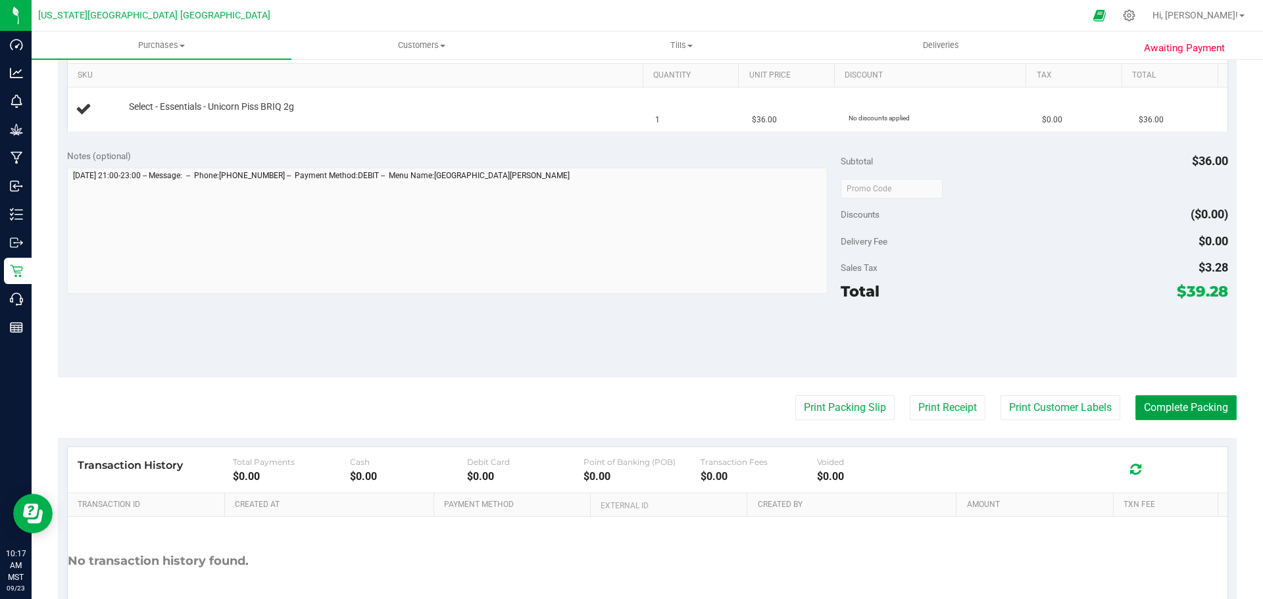
click at [1152, 397] on button "Complete Packing" at bounding box center [1186, 407] width 101 height 25
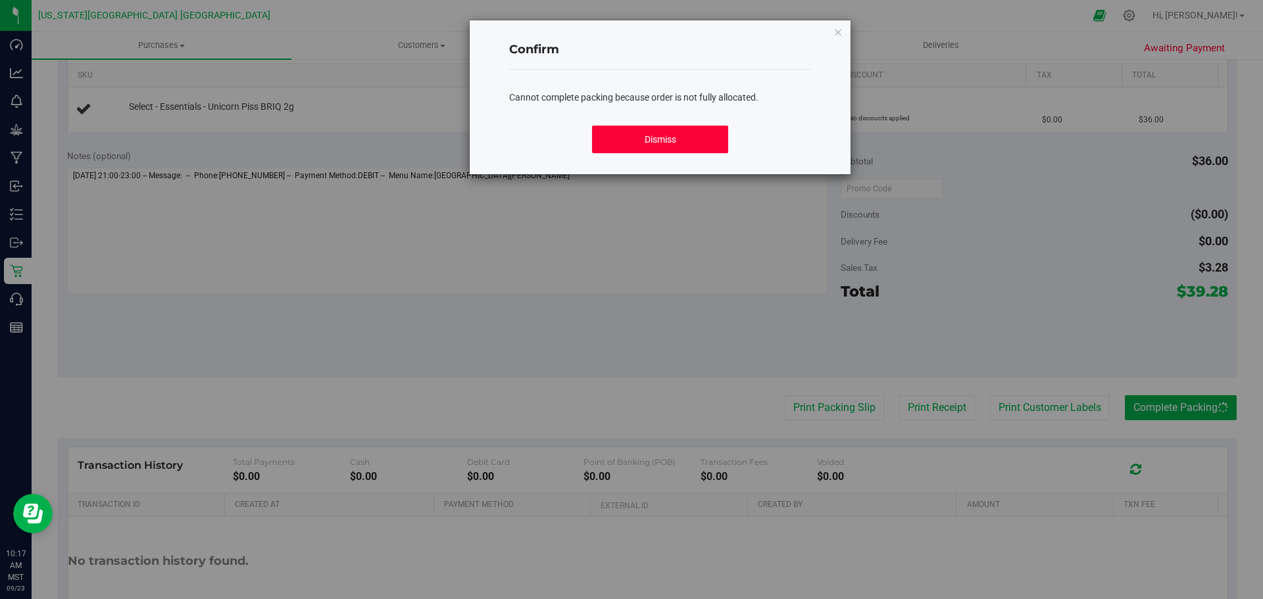
click at [656, 143] on button "Dismiss" at bounding box center [660, 140] width 136 height 28
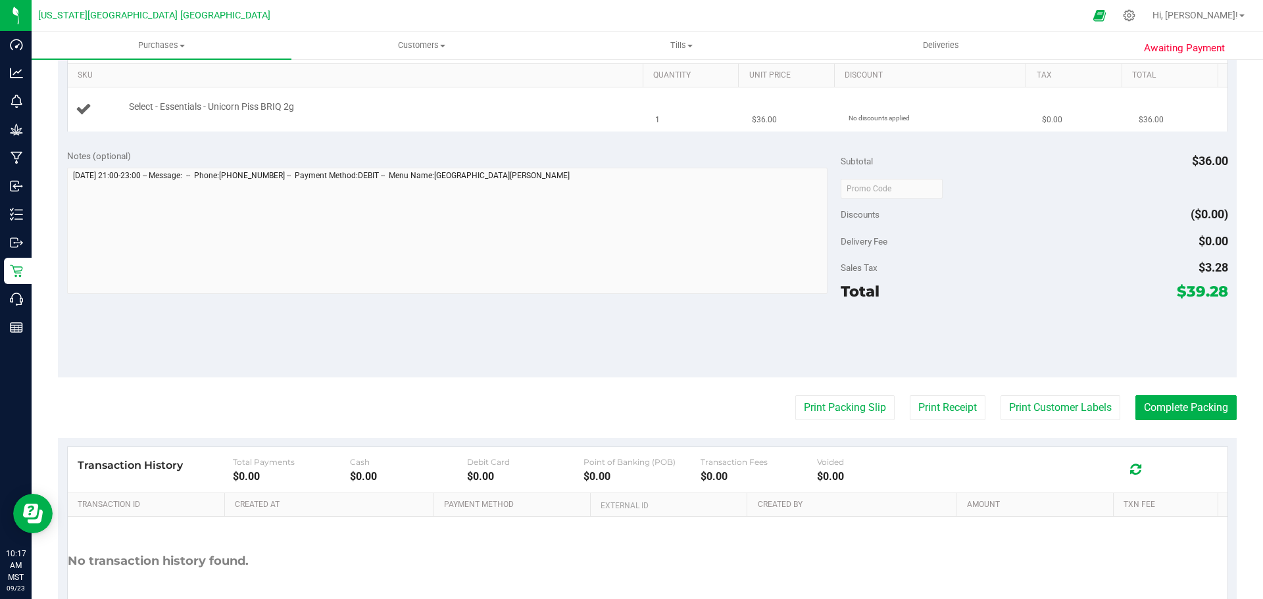
drag, startPoint x: 200, startPoint y: 113, endPoint x: 207, endPoint y: 109, distance: 8.0
click at [201, 113] on div "Select - Essentials - Unicorn Piss BRIQ 2g" at bounding box center [379, 107] width 515 height 13
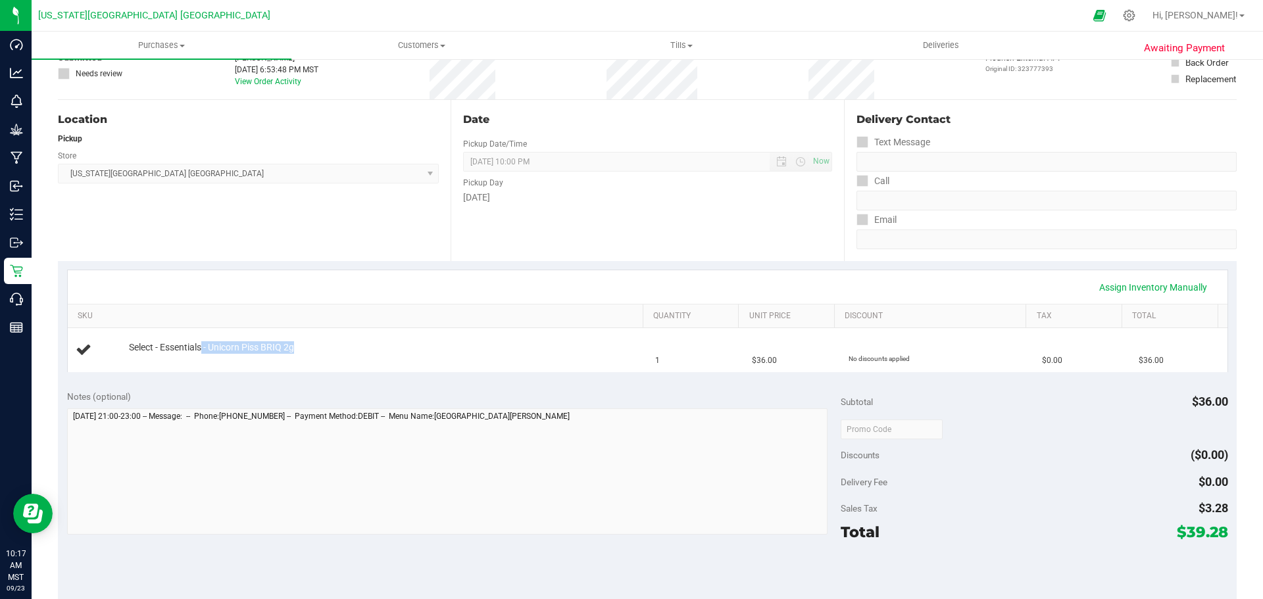
scroll to position [86, 0]
drag, startPoint x: 59, startPoint y: 372, endPoint x: 88, endPoint y: 349, distance: 37.9
click at [79, 355] on div "Awaiting Payment Back Edit Purchase Cancel Purchase View Profile # 00008482 Sub…" at bounding box center [648, 450] width 1232 height 956
click at [97, 348] on div at bounding box center [99, 353] width 47 height 18
drag, startPoint x: 103, startPoint y: 349, endPoint x: 126, endPoint y: 349, distance: 22.4
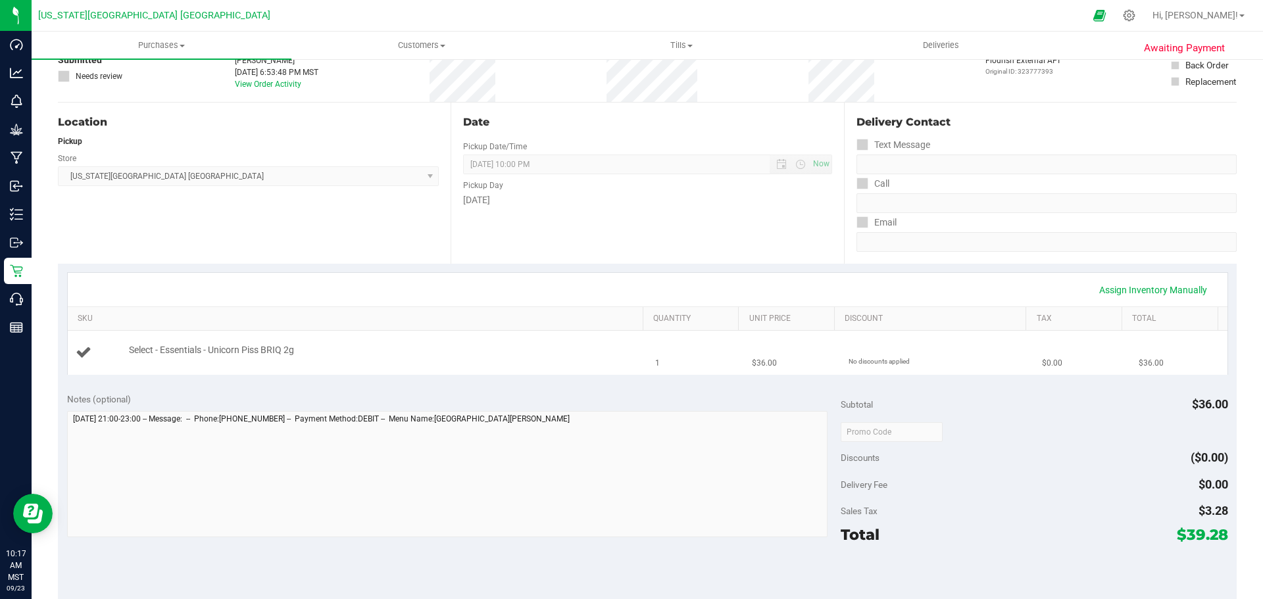
click at [106, 349] on div at bounding box center [99, 353] width 47 height 18
click at [1183, 287] on link "Assign Inventory Manually" at bounding box center [1153, 290] width 125 height 22
click at [160, 357] on link "Add Package" at bounding box center [152, 359] width 47 height 9
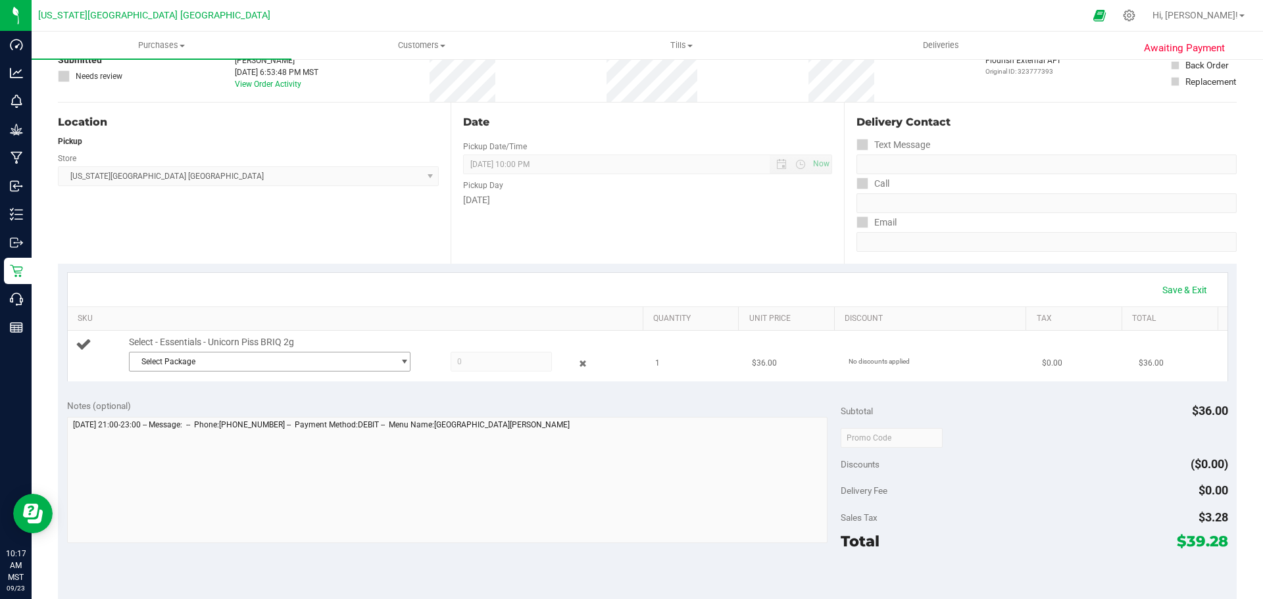
click at [188, 364] on span "Select Package" at bounding box center [262, 362] width 264 height 18
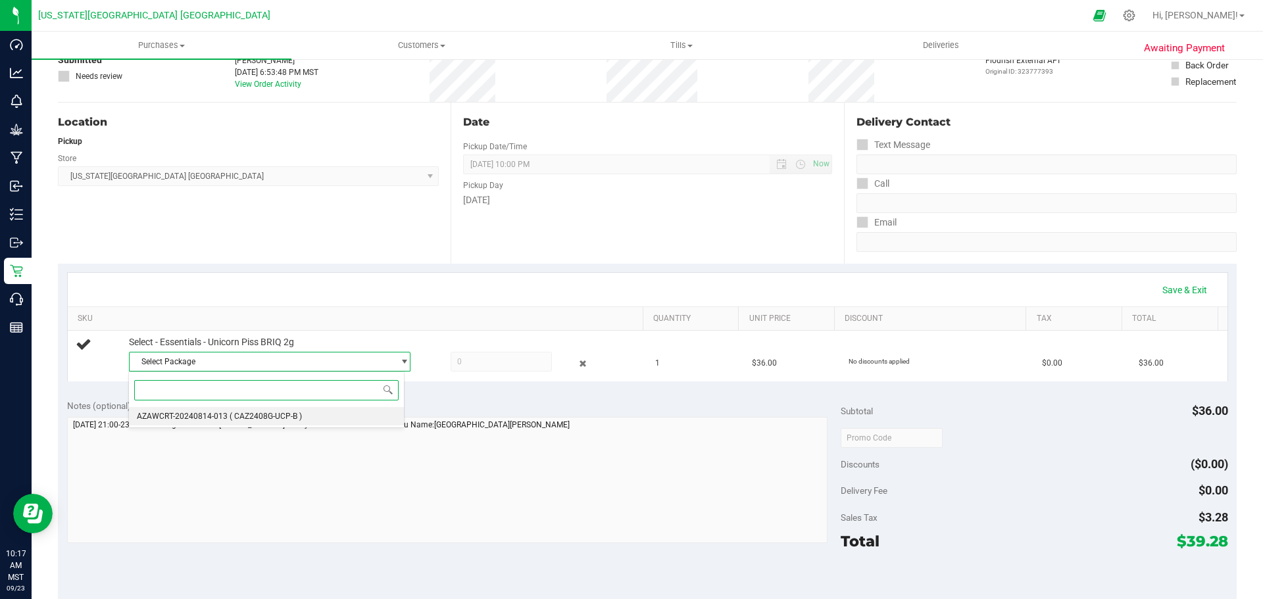
click at [199, 410] on li "AZAWCRT-20240814-013 ( CAZ2408G-UCP-B )" at bounding box center [266, 416] width 275 height 18
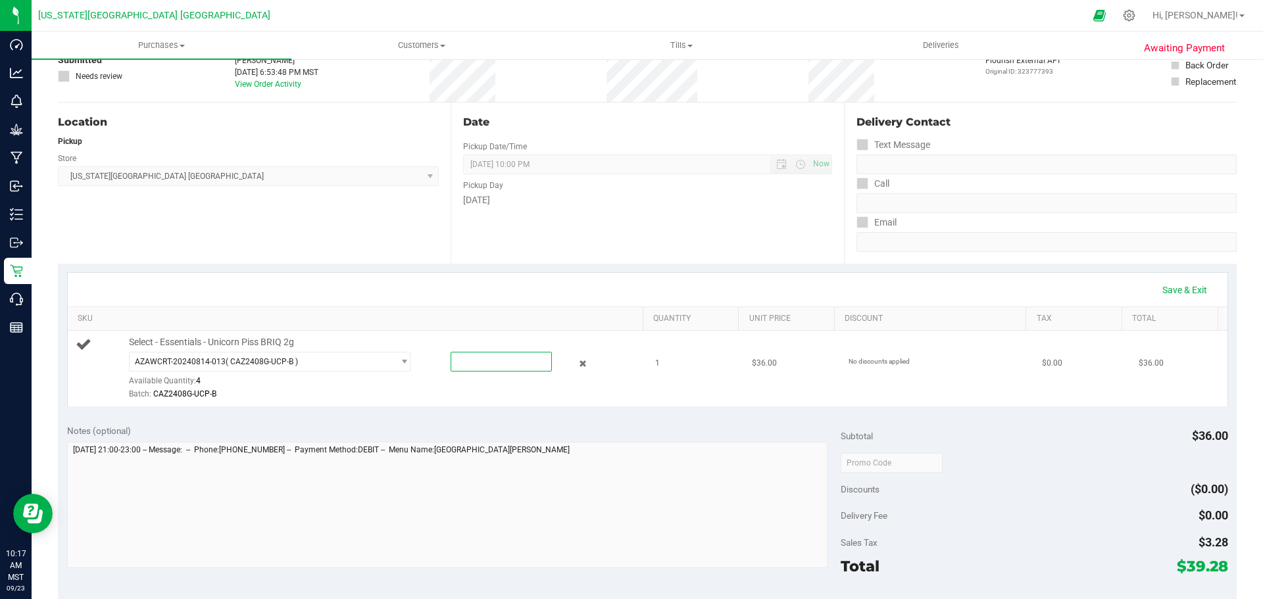
click at [469, 363] on span at bounding box center [501, 362] width 101 height 20
type input "1"
type input "1.0000"
click at [700, 417] on div "Notes (optional) Subtotal $36.00 Discounts ($0.00) Delivery Fee $0.00 Sales Tax…" at bounding box center [647, 533] width 1179 height 237
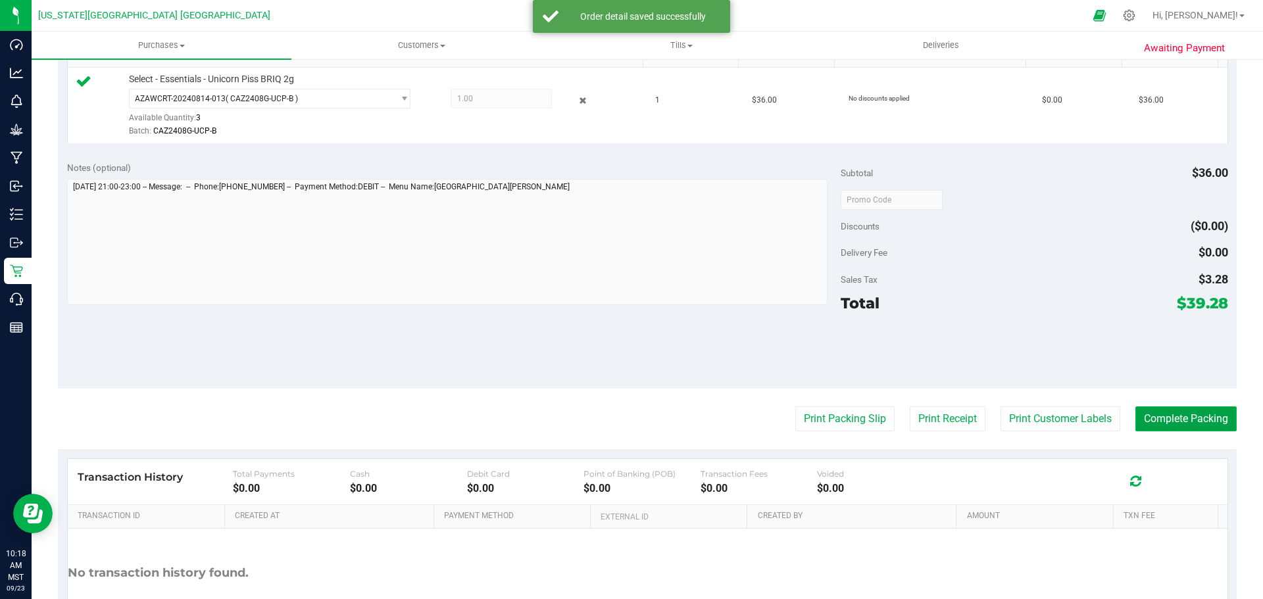
click at [1213, 426] on button "Complete Packing" at bounding box center [1186, 419] width 101 height 25
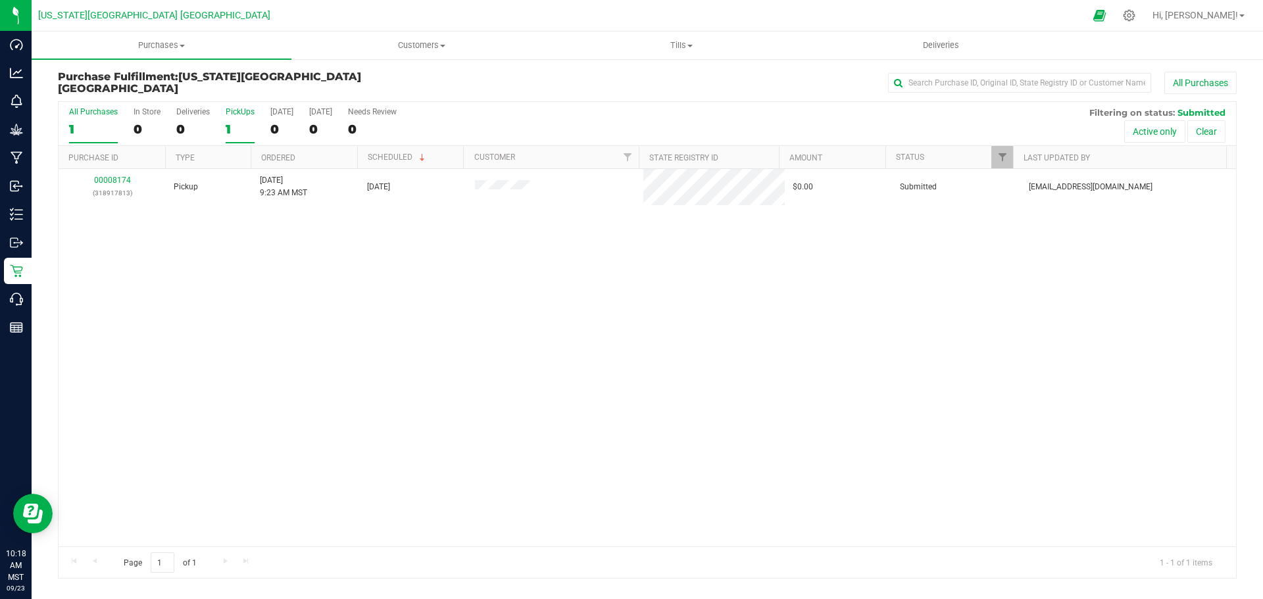
click at [245, 125] on div "1" at bounding box center [240, 129] width 29 height 15
click at [0, 0] on input "PickUps 1" at bounding box center [0, 0] width 0 height 0
click at [82, 122] on div "1" at bounding box center [93, 129] width 49 height 15
click at [0, 0] on input "All Purchases 1" at bounding box center [0, 0] width 0 height 0
click at [247, 127] on div "1" at bounding box center [240, 129] width 29 height 15
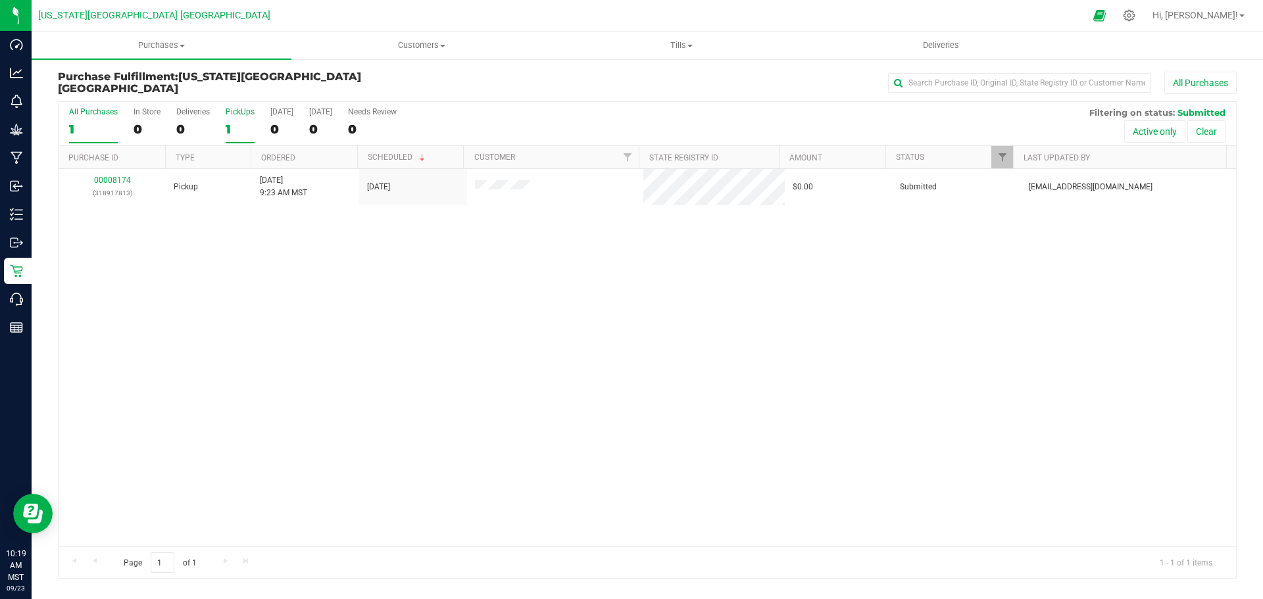
click at [0, 0] on input "PickUps 1" at bounding box center [0, 0] width 0 height 0
click at [228, 130] on div "1" at bounding box center [240, 129] width 29 height 15
click at [0, 0] on input "PickUps 1" at bounding box center [0, 0] width 0 height 0
click at [233, 134] on div "1" at bounding box center [240, 129] width 29 height 15
click at [0, 0] on input "PickUps 1" at bounding box center [0, 0] width 0 height 0
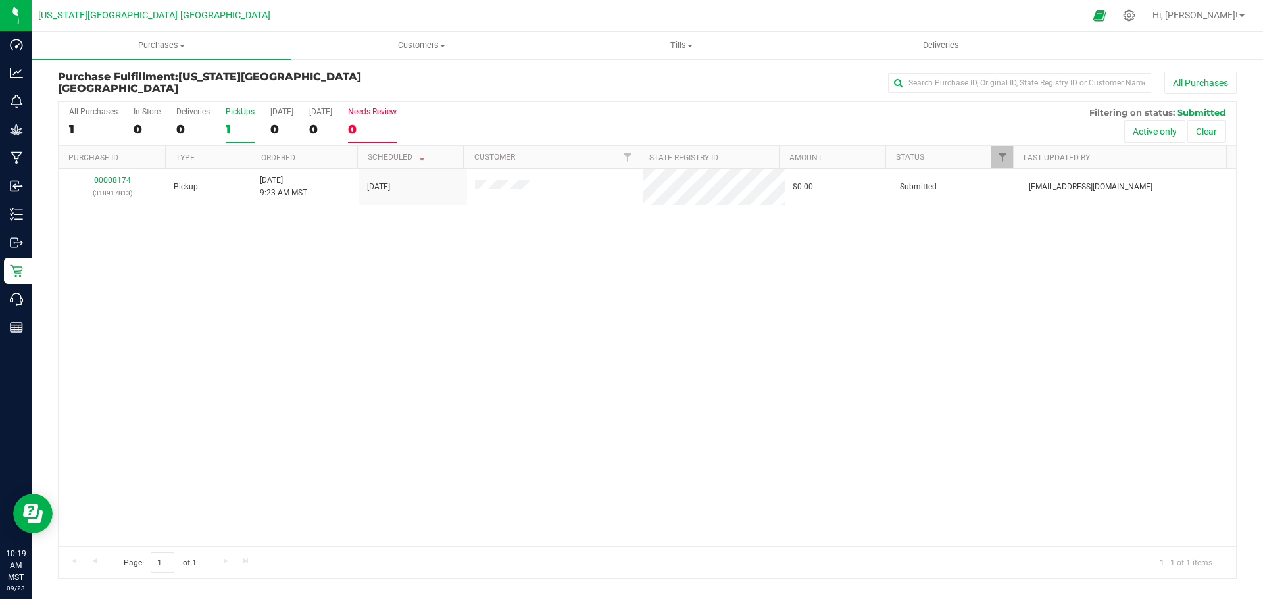
click at [397, 118] on label "Needs Review 0" at bounding box center [372, 125] width 49 height 36
click at [0, 0] on input "Needs Review 0" at bounding box center [0, 0] width 0 height 0
click at [313, 124] on div "0" at bounding box center [320, 129] width 23 height 15
click at [0, 0] on input "[DATE] 0" at bounding box center [0, 0] width 0 height 0
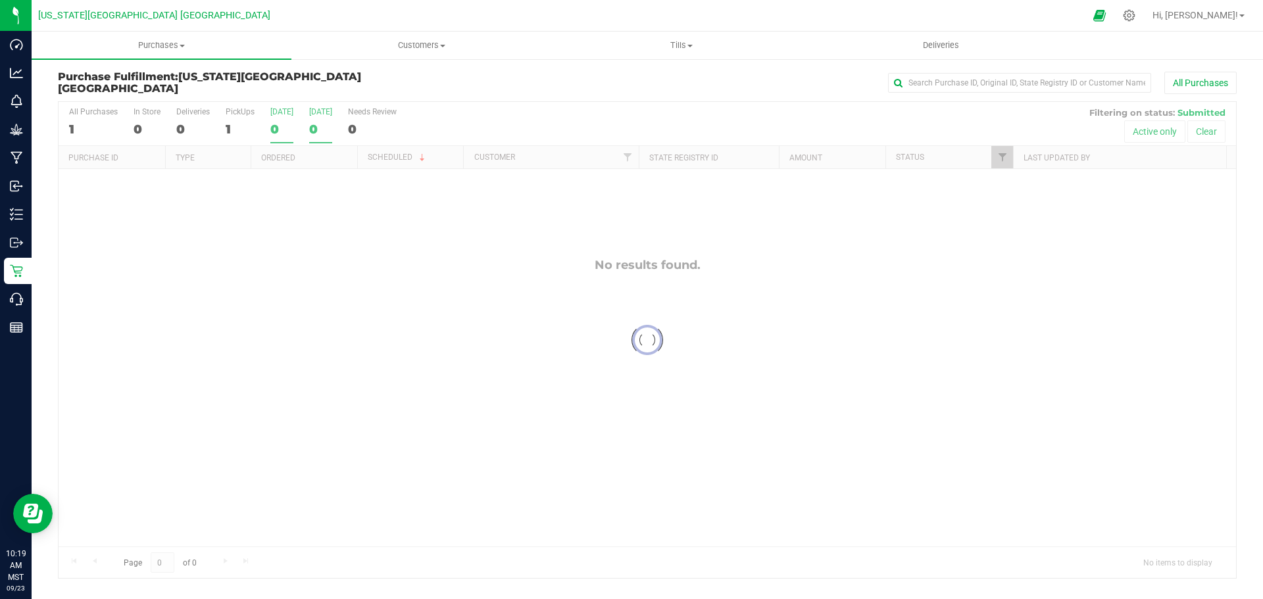
click at [276, 128] on div "0" at bounding box center [281, 129] width 23 height 15
click at [0, 0] on input "[DATE] 0" at bounding box center [0, 0] width 0 height 0
click at [149, 127] on div "0" at bounding box center [147, 129] width 27 height 15
click at [0, 0] on input "In Store 0" at bounding box center [0, 0] width 0 height 0
